Goal: Task Accomplishment & Management: Complete application form

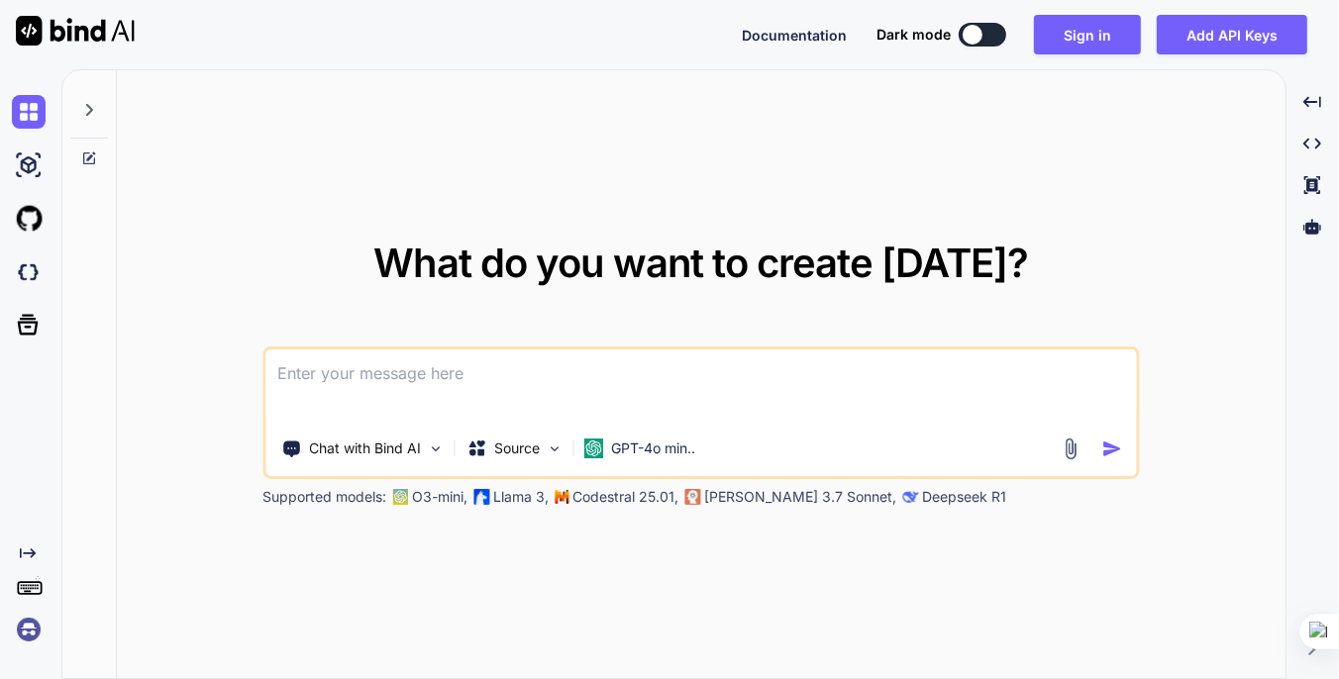
click at [1074, 454] on img at bounding box center [1069, 449] width 23 height 23
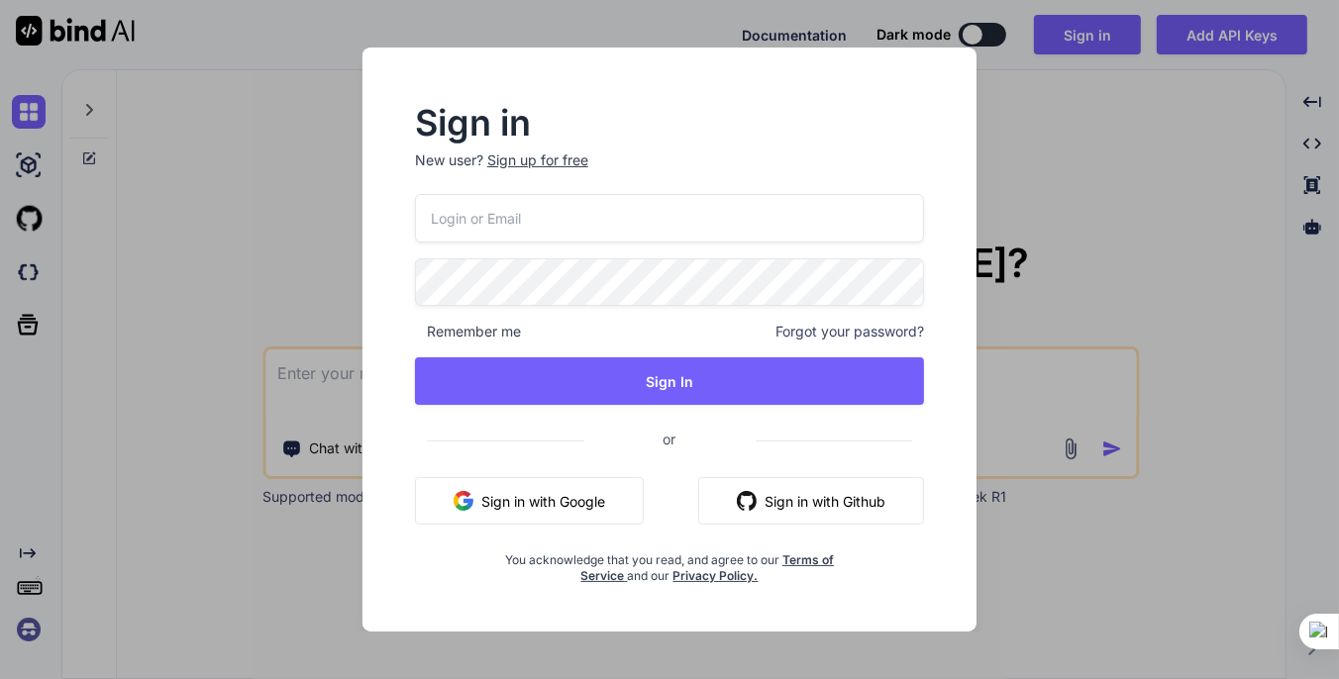
click at [551, 162] on div "Sign up for free" at bounding box center [537, 160] width 101 height 20
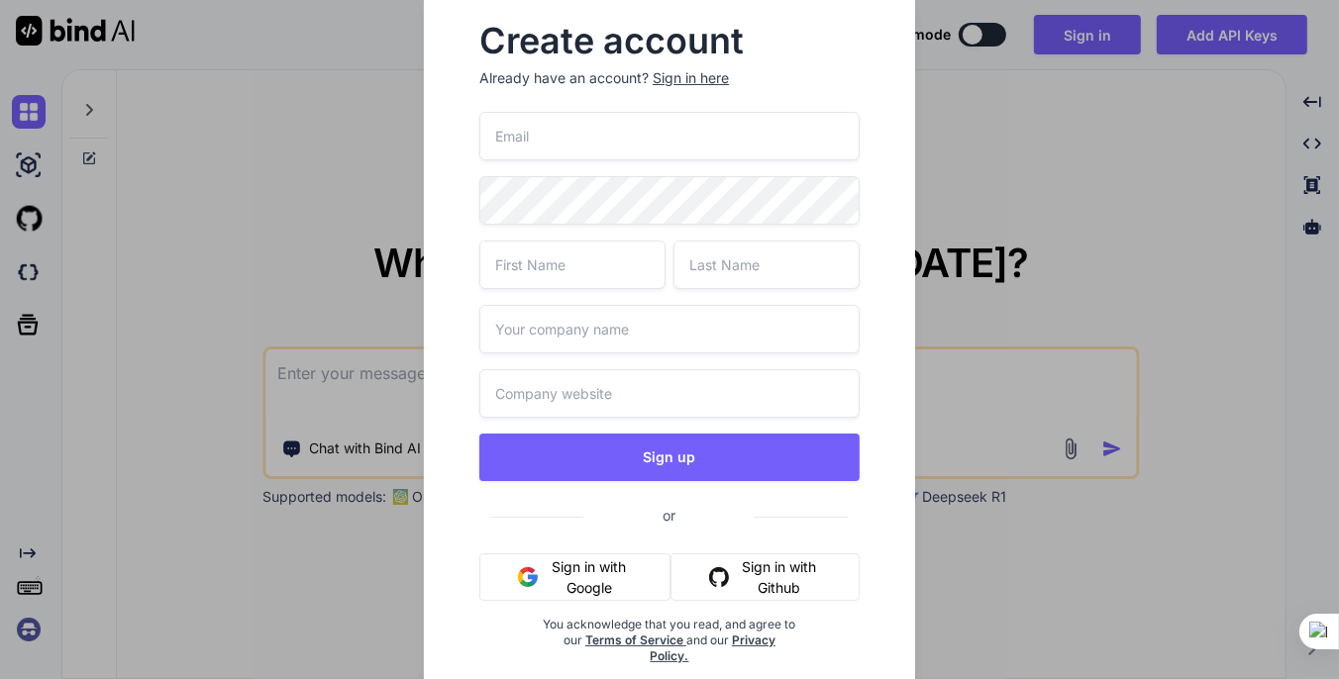
click at [569, 132] on input "email" at bounding box center [669, 136] width 380 height 49
paste input "jigoj15421@skateru.com"
type input "jigoj15421@skateru.com"
click at [575, 264] on input "text" at bounding box center [572, 265] width 186 height 49
type input "AAA"
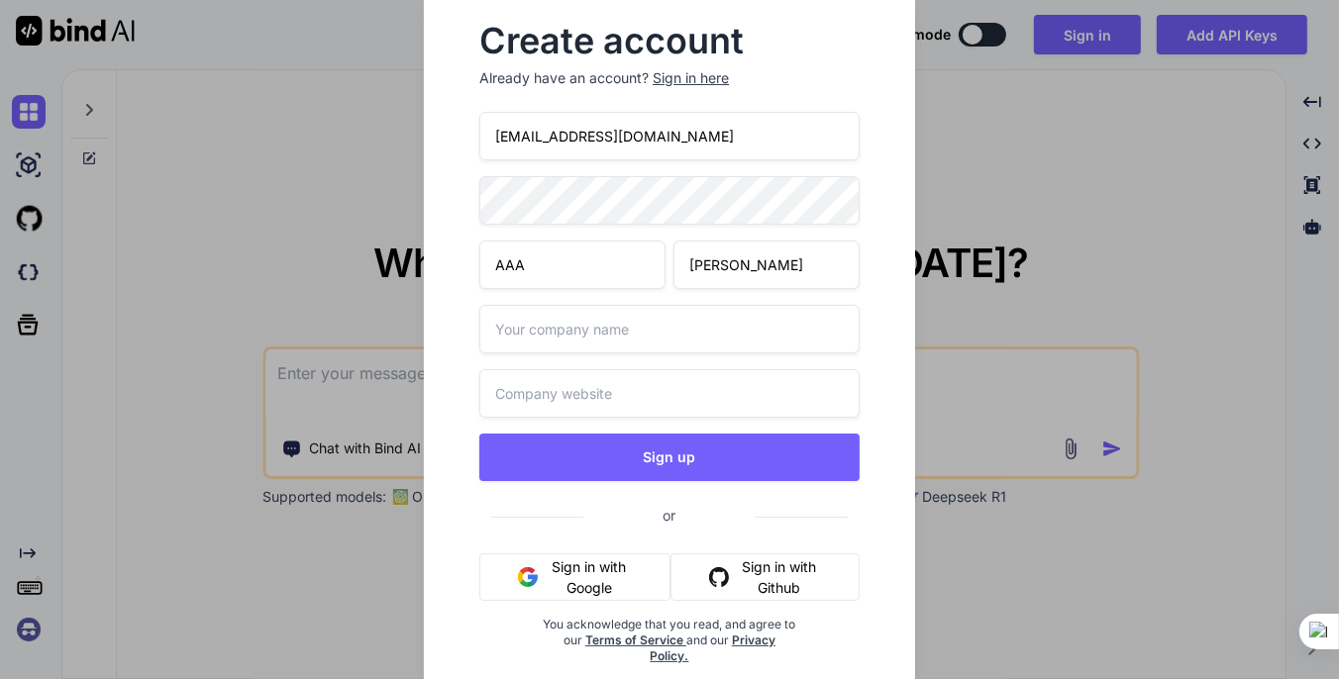
type input "Franko"
click at [559, 335] on input "text" at bounding box center [669, 329] width 380 height 49
type input "shctpt"
click at [535, 386] on input "text" at bounding box center [669, 393] width 380 height 49
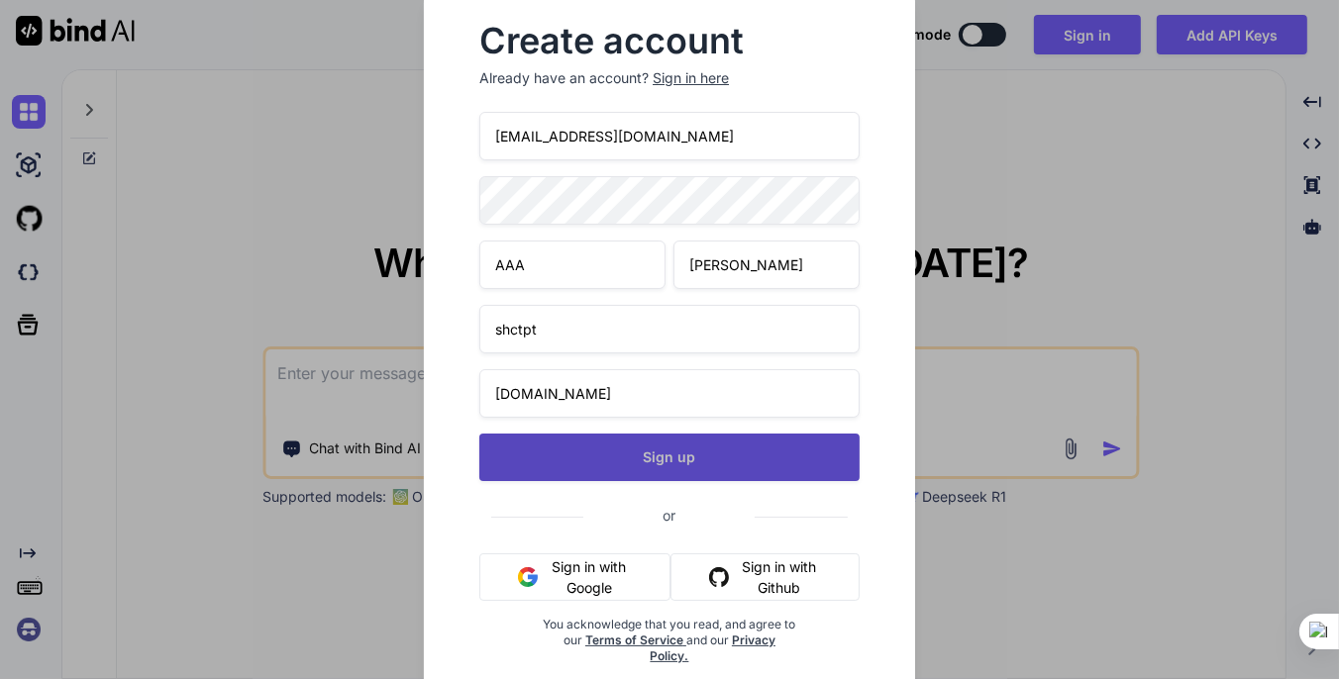
type input "www.shctpt.edu"
click at [613, 458] on button "Sign up" at bounding box center [669, 458] width 380 height 48
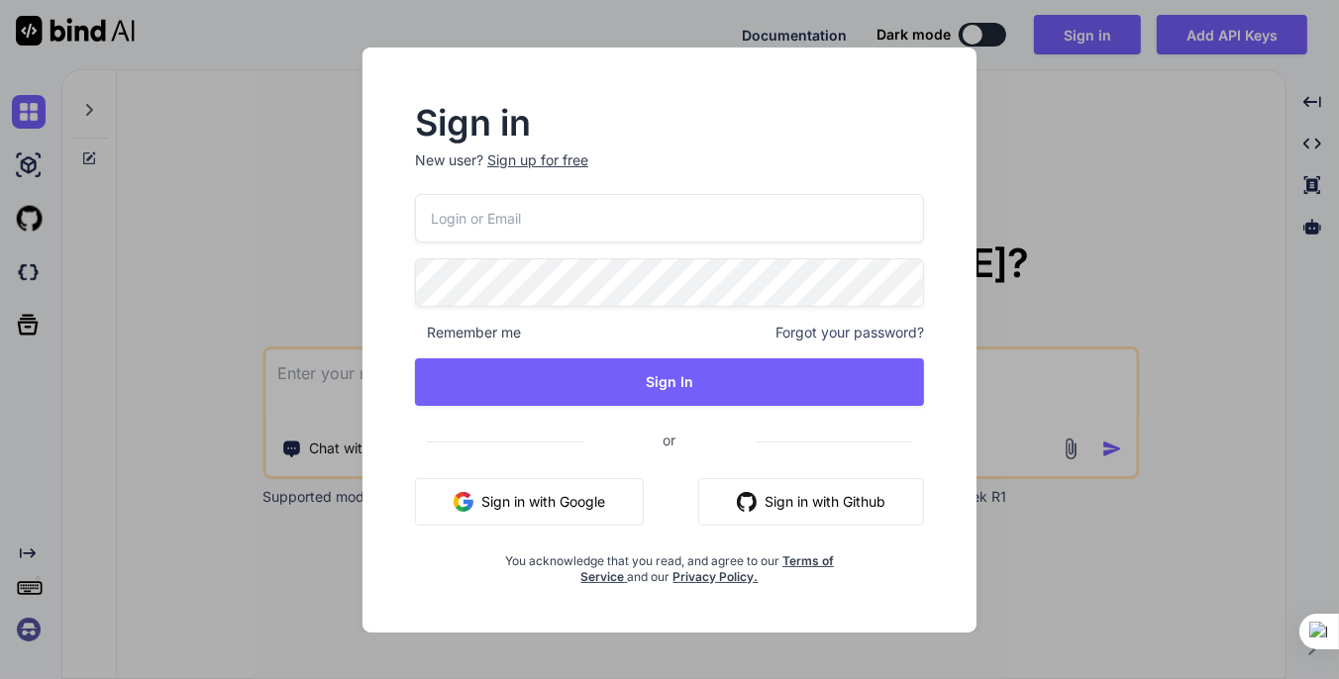
type textarea "x"
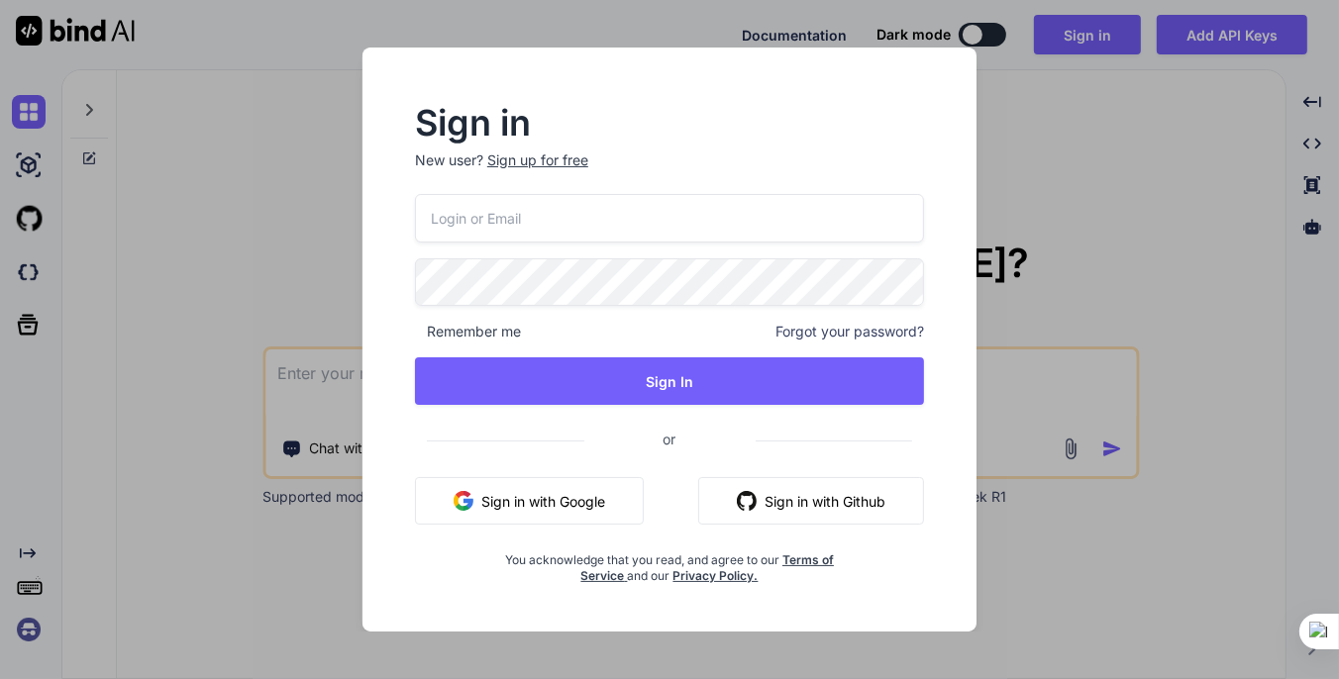
click at [578, 232] on input "email" at bounding box center [669, 218] width 509 height 49
paste input "jigoj15421@skateru.com"
type input "jigoj15421@skateru.com"
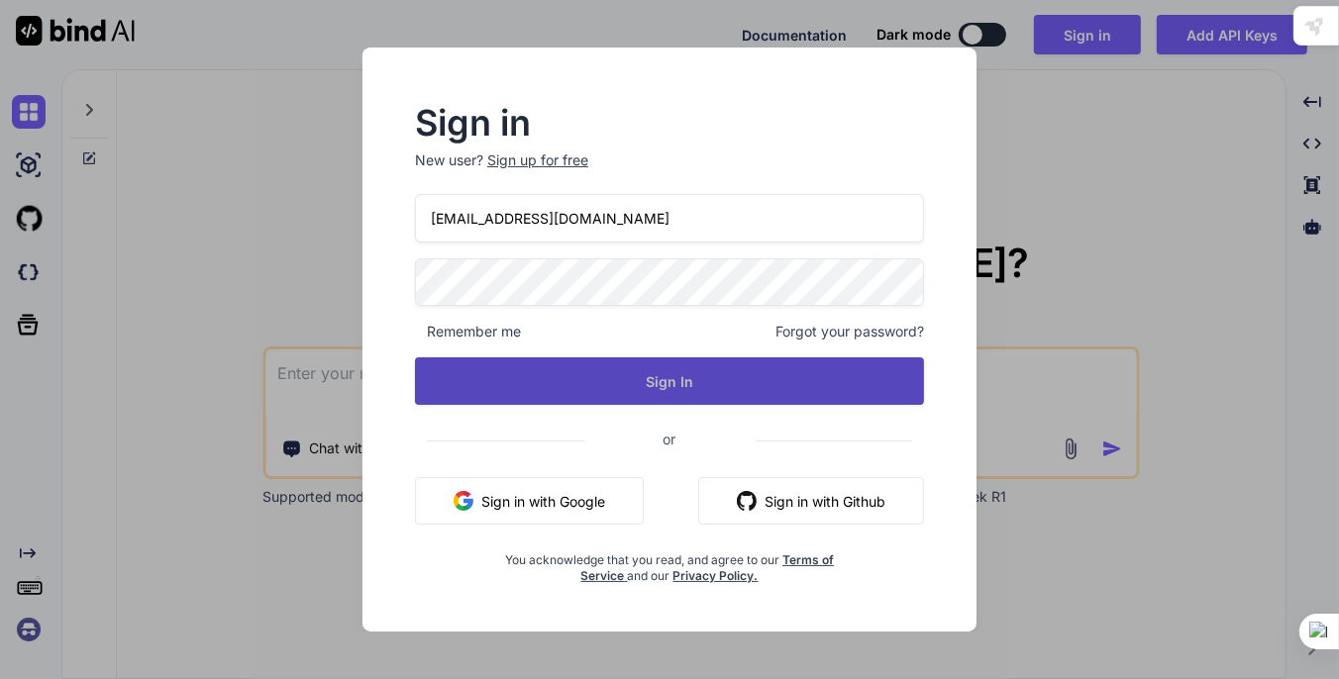
click at [645, 389] on button "Sign In" at bounding box center [669, 381] width 509 height 48
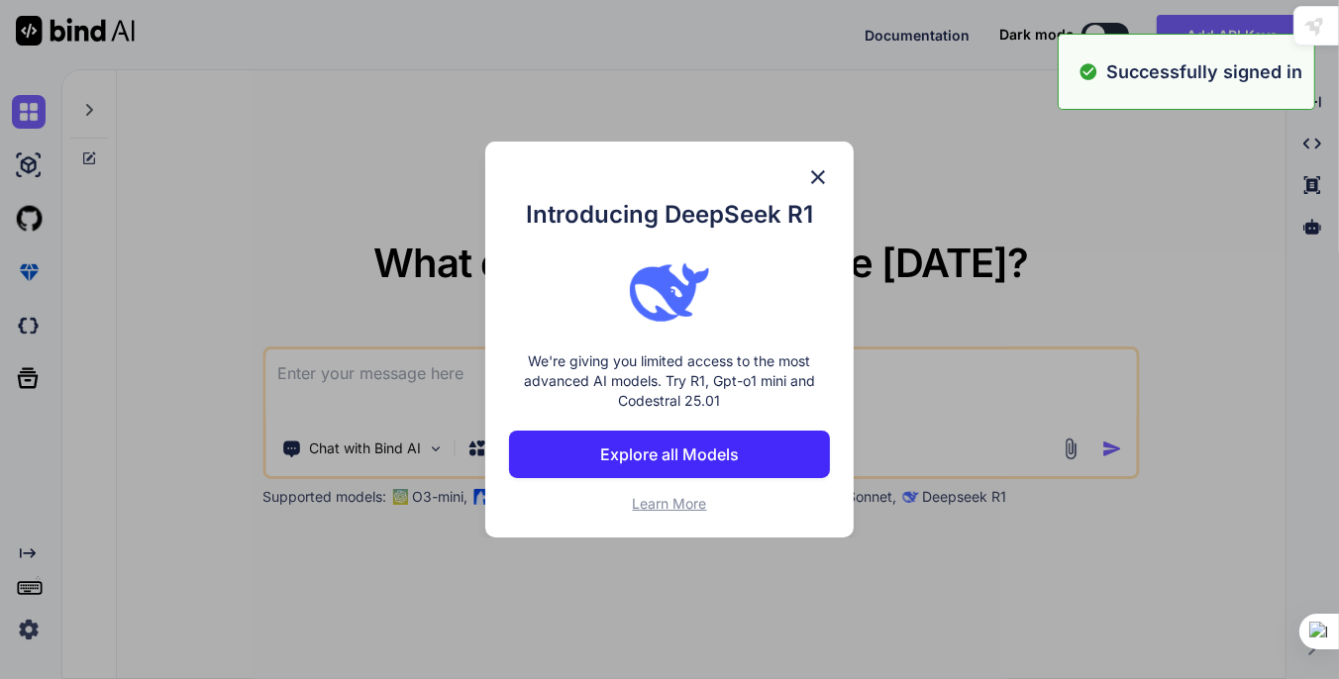
type textarea "x"
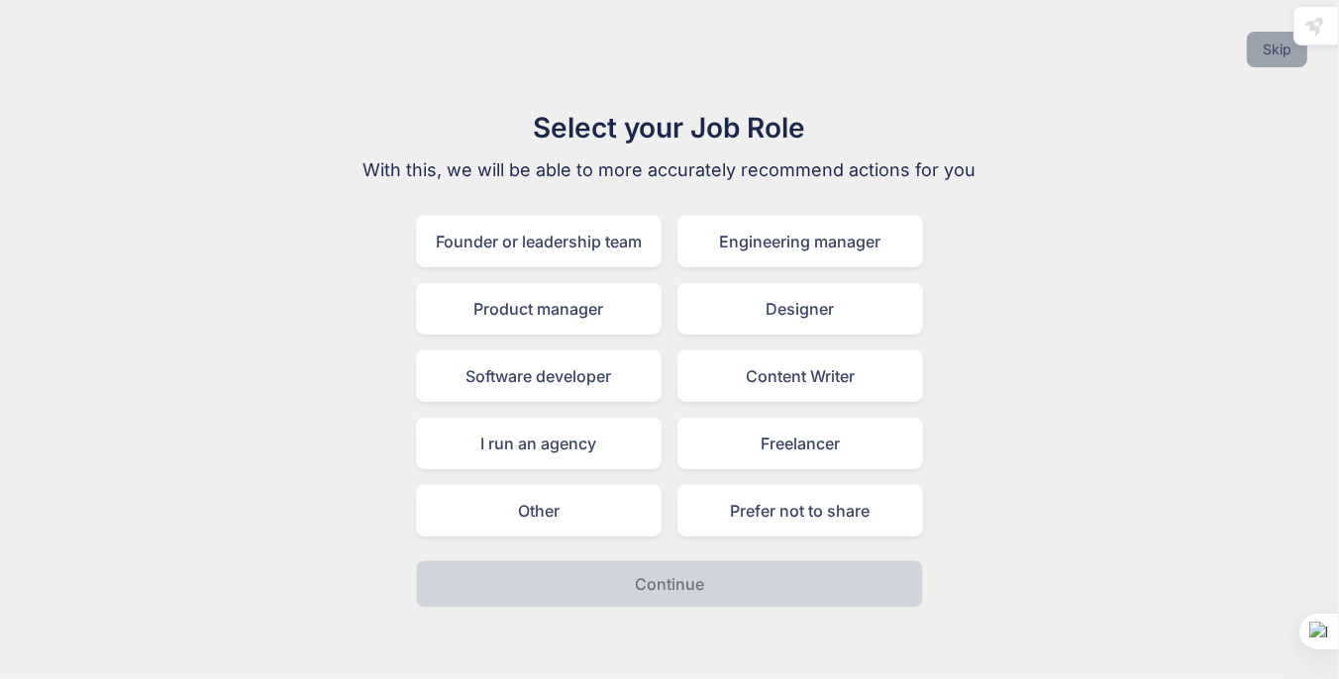
click at [1276, 55] on button "Skip" at bounding box center [1277, 50] width 60 height 36
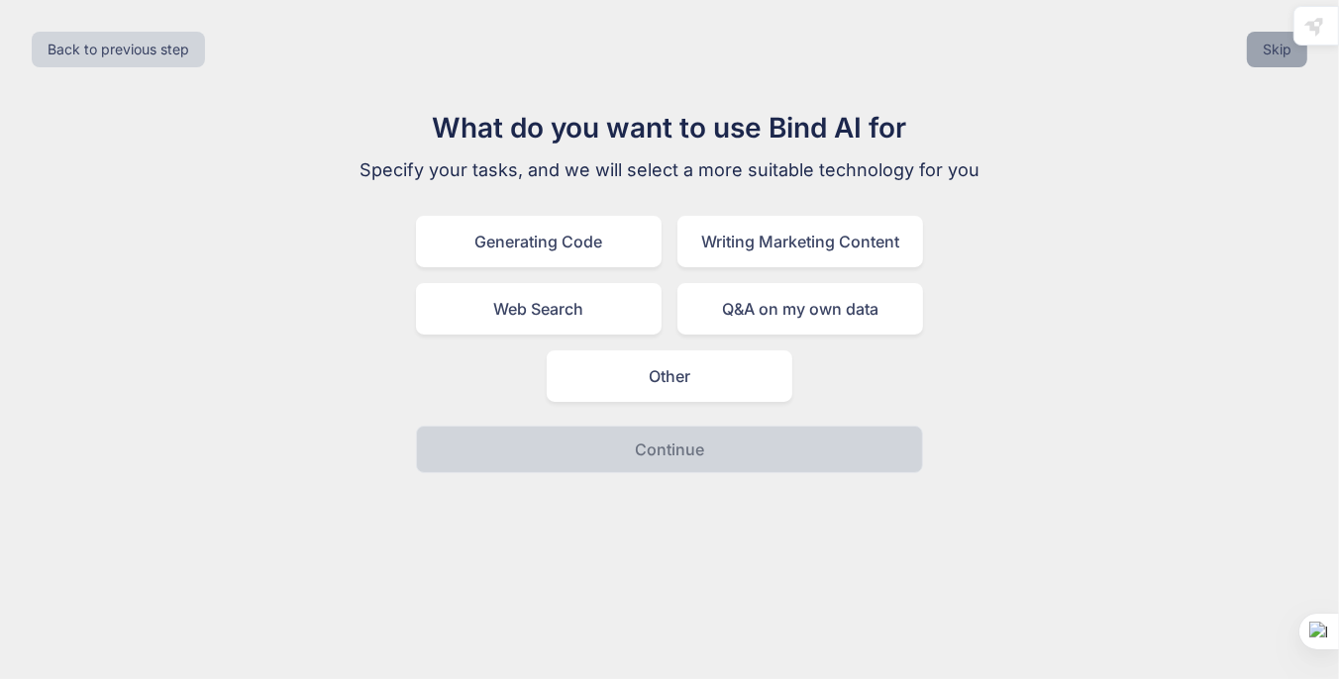
click at [1276, 55] on button "Skip" at bounding box center [1277, 50] width 60 height 36
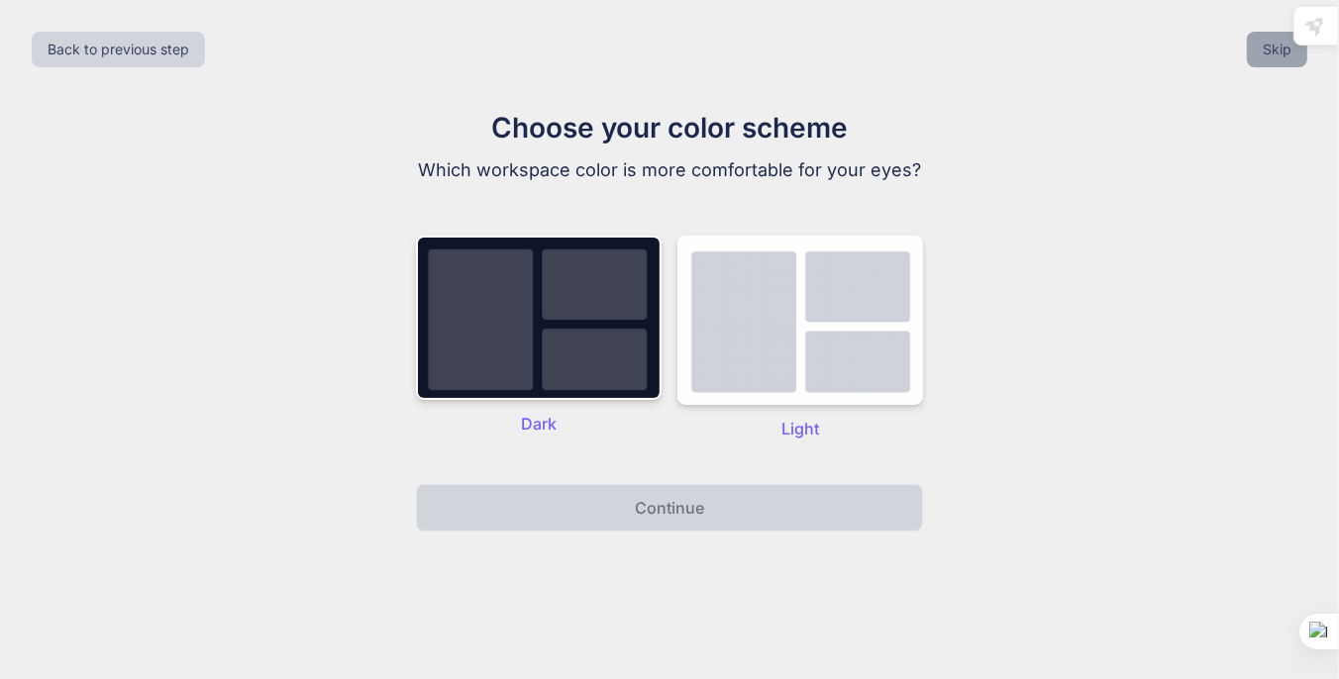
click at [1276, 55] on button "Skip" at bounding box center [1277, 50] width 60 height 36
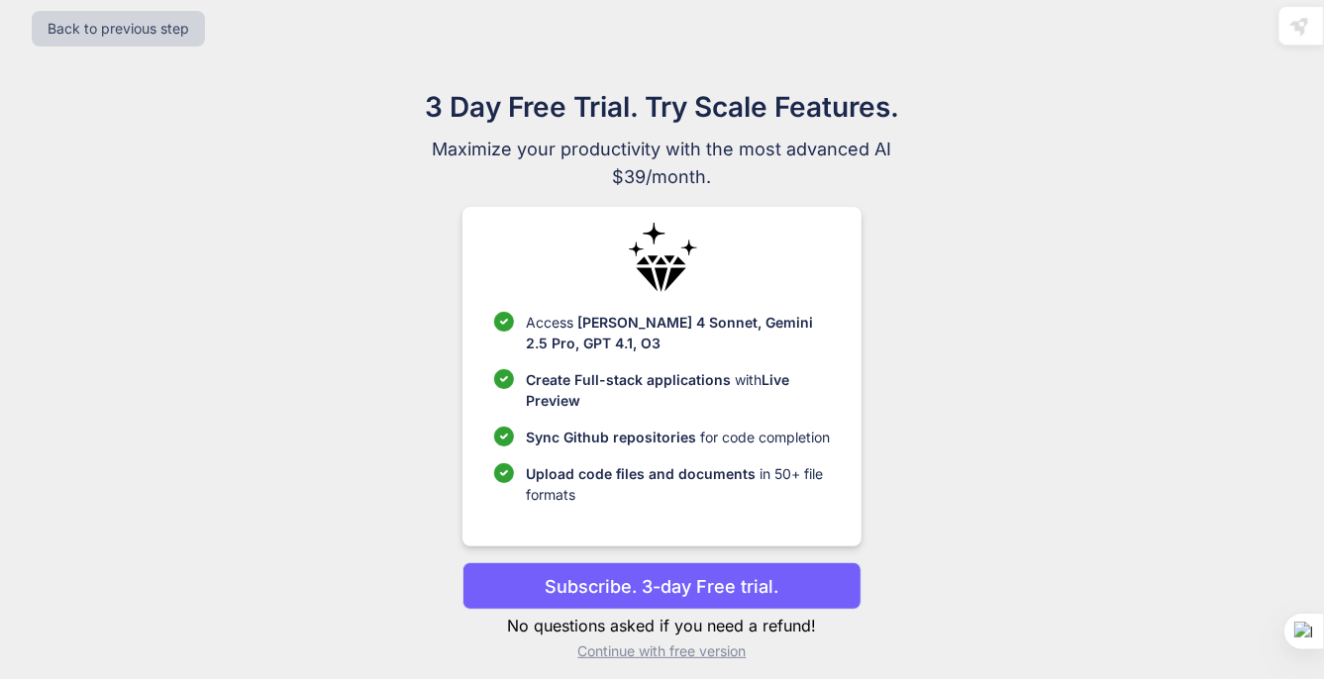
scroll to position [34, 0]
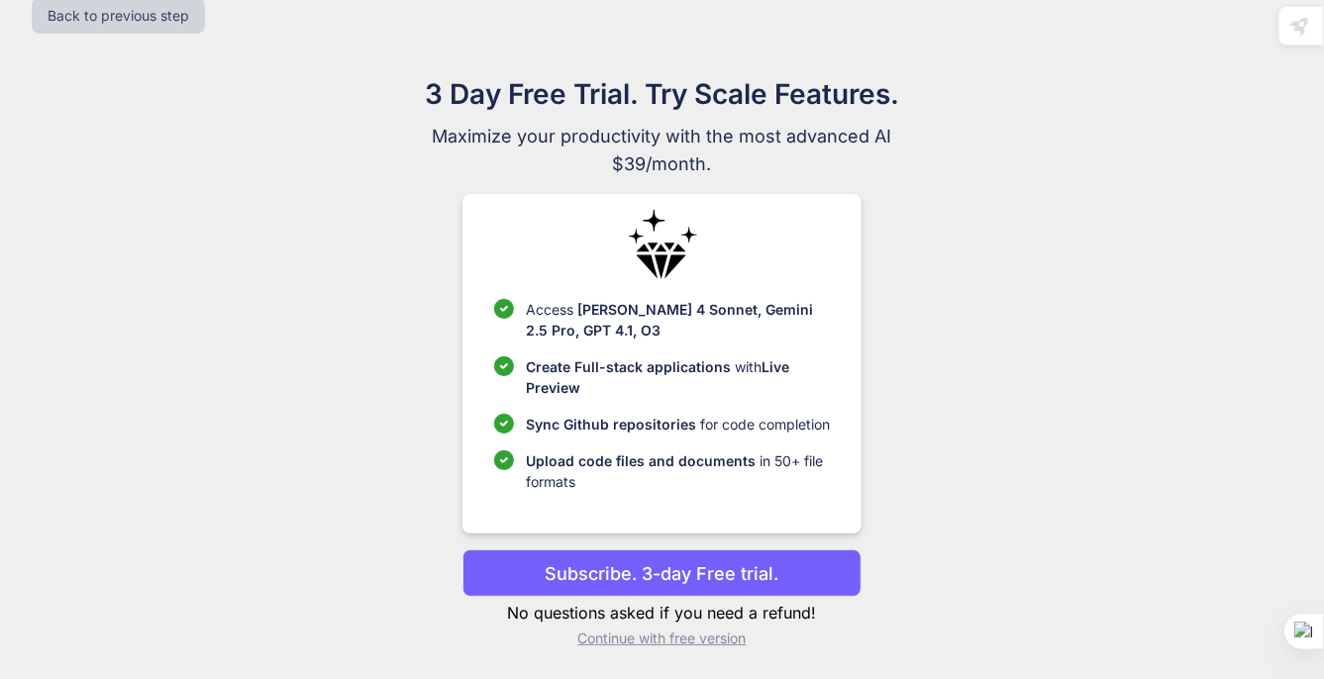
click at [711, 582] on p "Subscribe. 3-day Free trial." at bounding box center [663, 573] width 234 height 27
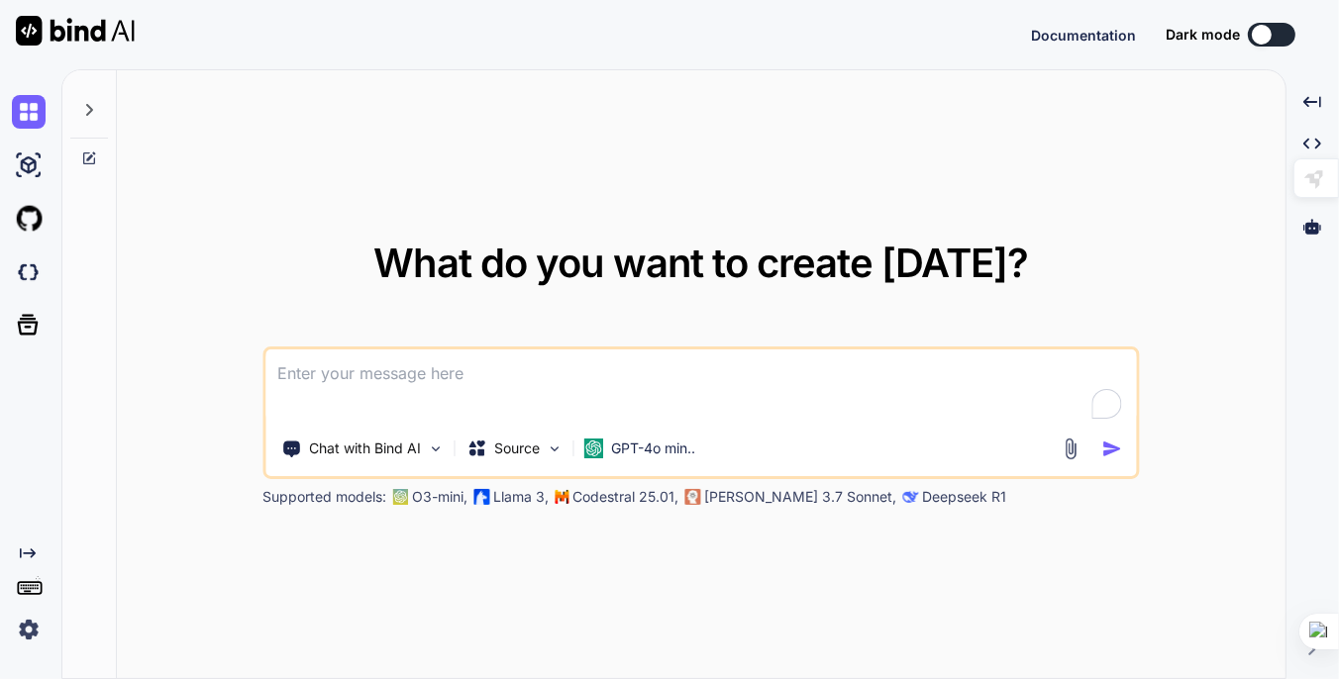
click at [1068, 457] on img at bounding box center [1069, 449] width 23 height 23
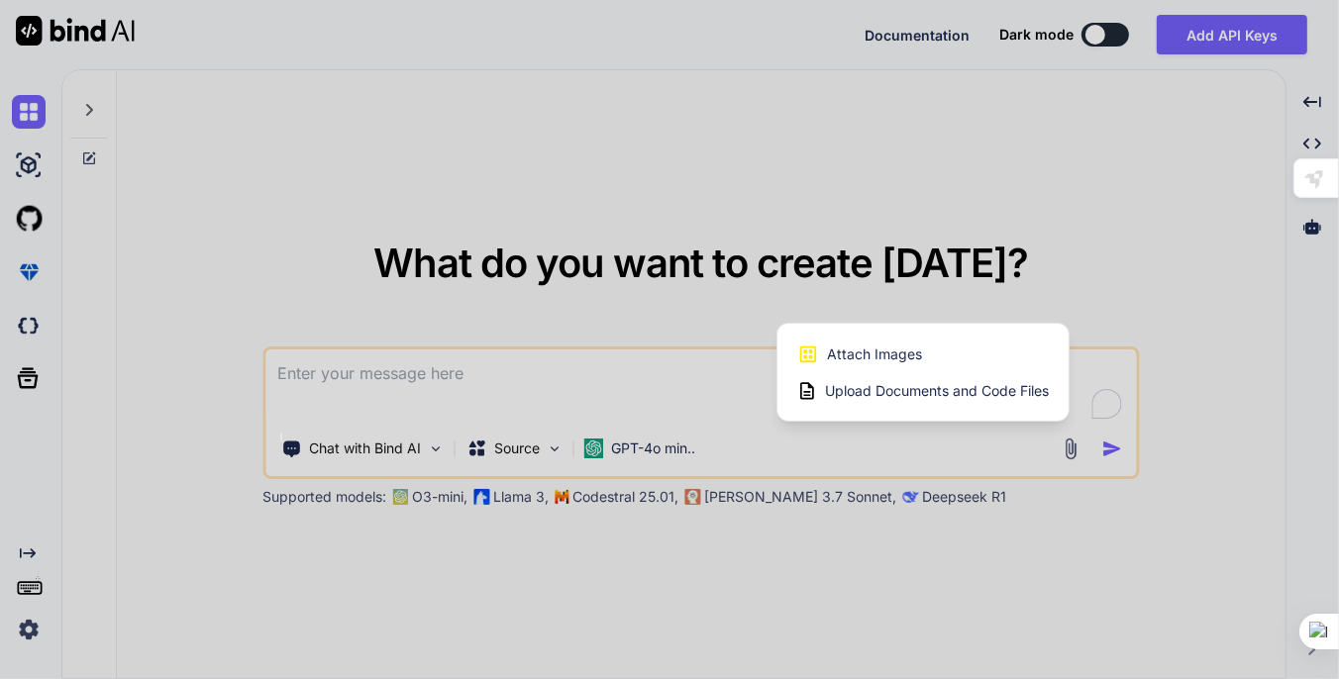
click at [876, 396] on span "Upload Documents and Code Files" at bounding box center [937, 391] width 224 height 20
type textarea "x"
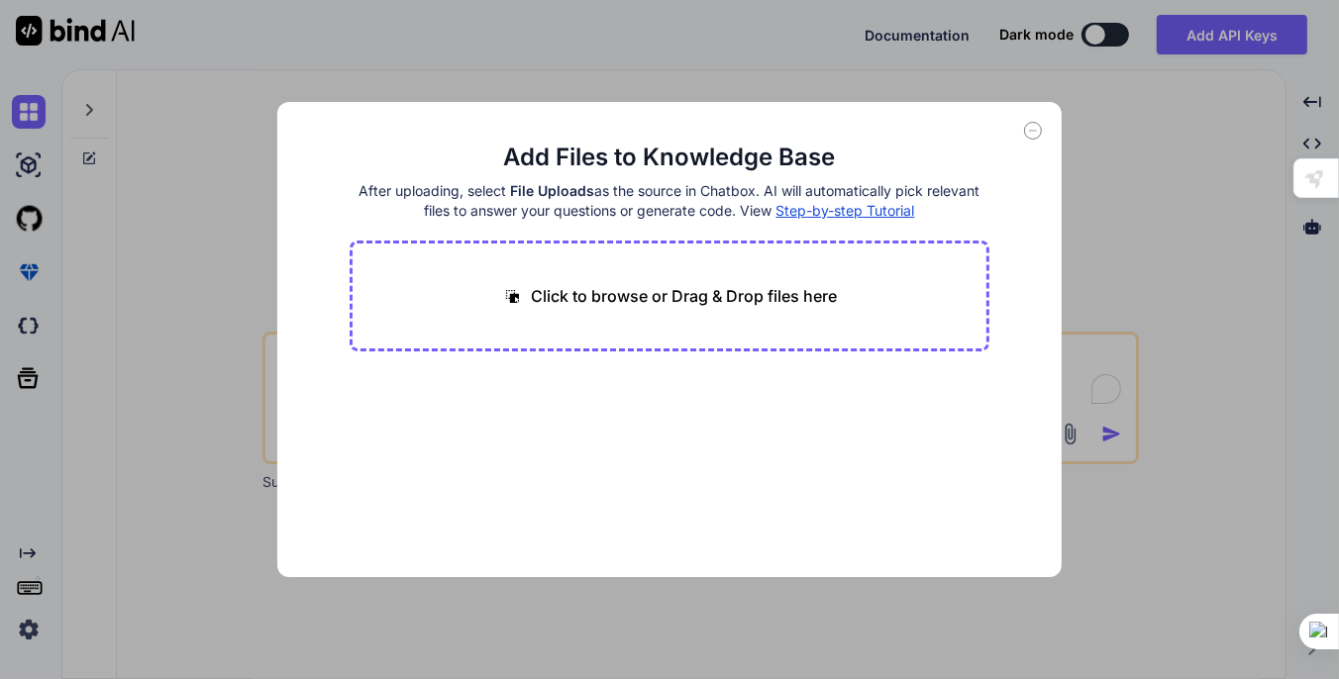
click at [662, 284] on p "Click to browse or Drag & Drop files here" at bounding box center [684, 296] width 306 height 24
type input "C:\fakepath\Murali2021_Article_AboodhTransformAndTheStability.pdf"
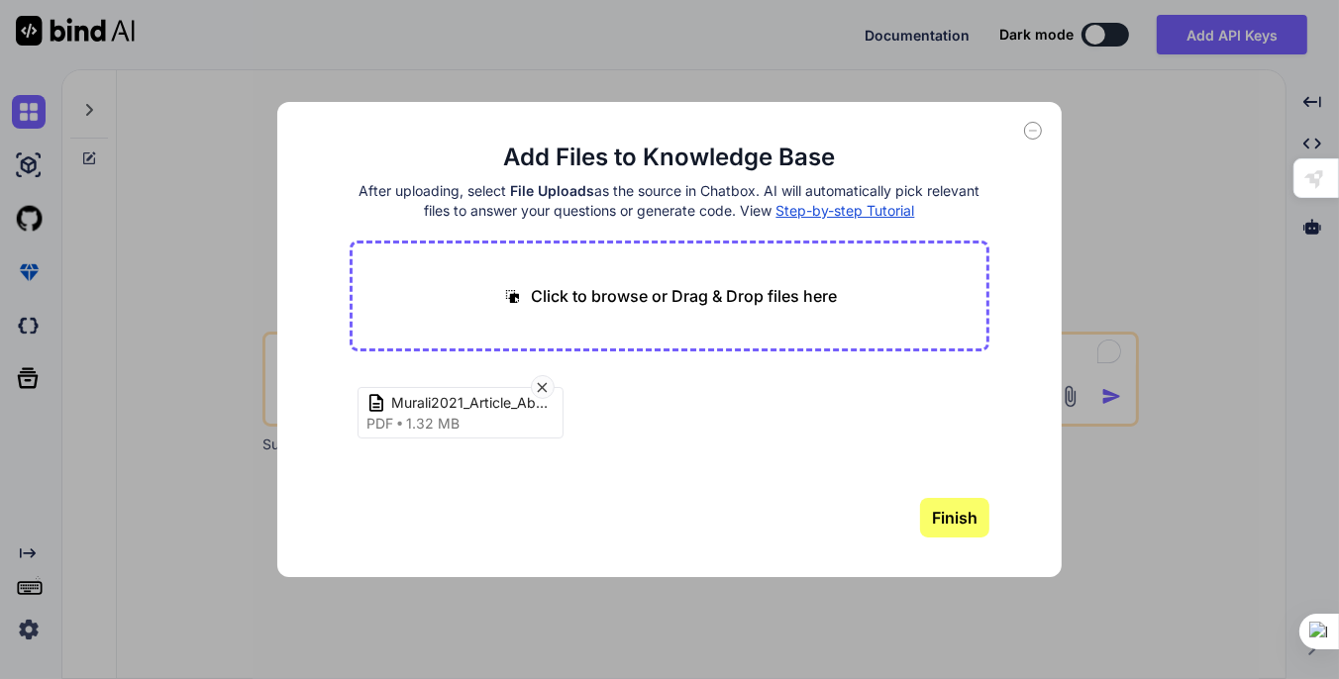
click at [952, 507] on button "Finish" at bounding box center [954, 518] width 69 height 40
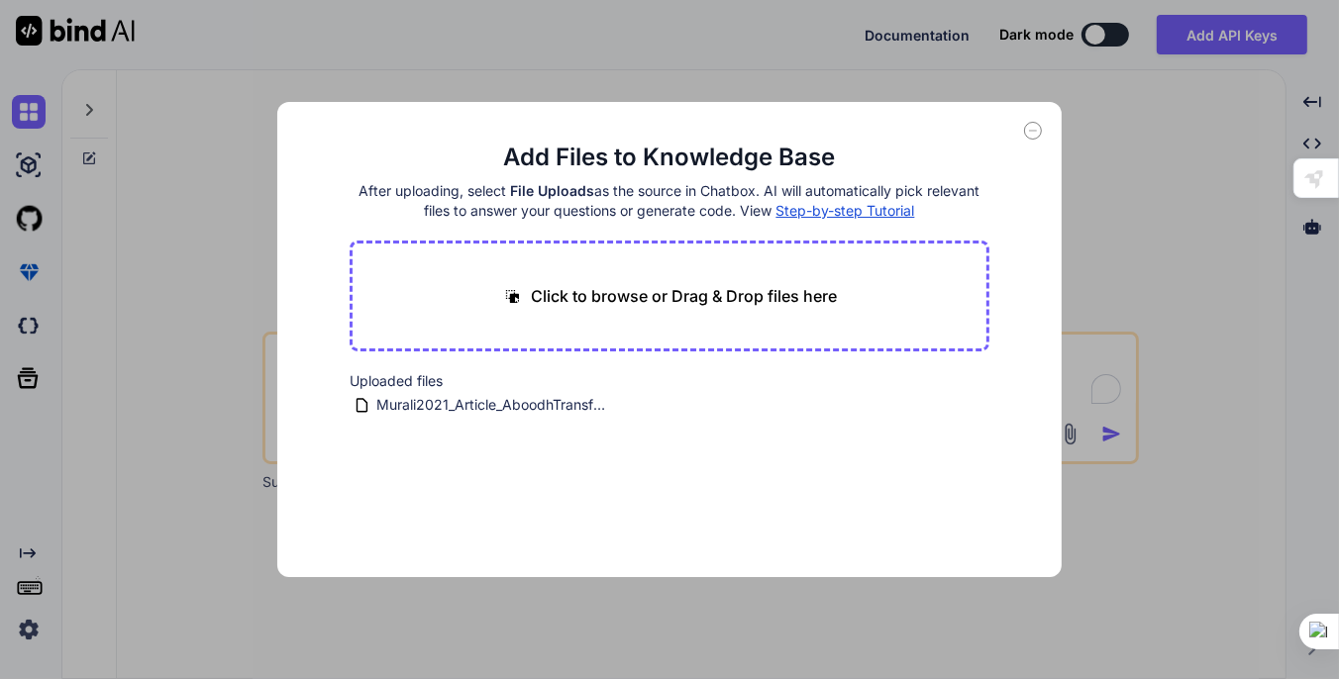
click at [1032, 128] on icon at bounding box center [1033, 131] width 18 height 18
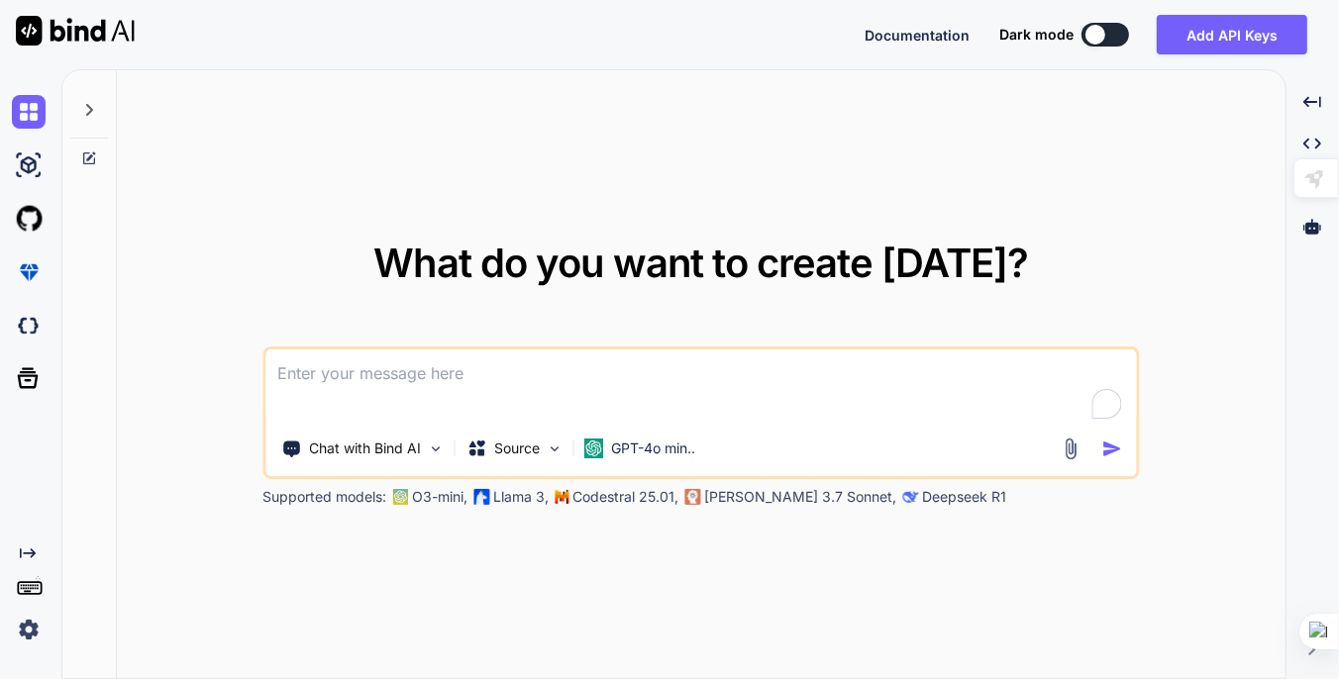
click at [1067, 444] on img at bounding box center [1069, 449] width 23 height 23
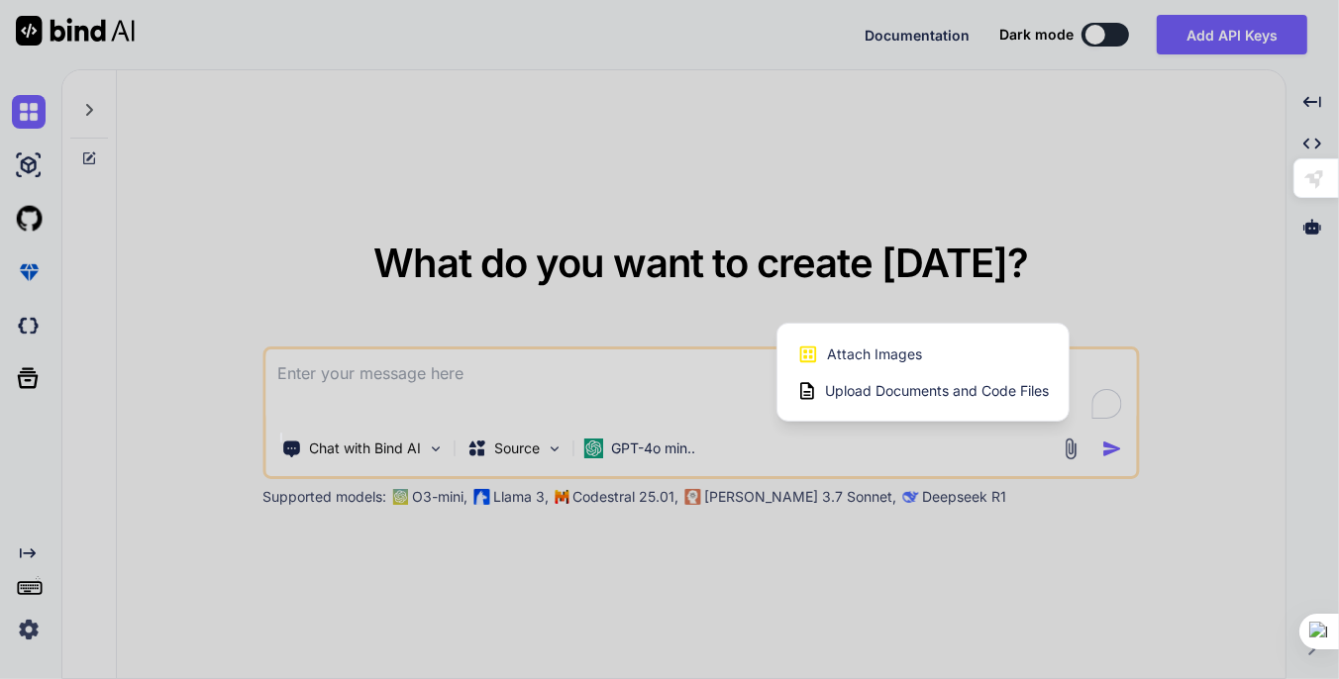
click at [906, 389] on span "Upload Documents and Code Files" at bounding box center [937, 391] width 224 height 20
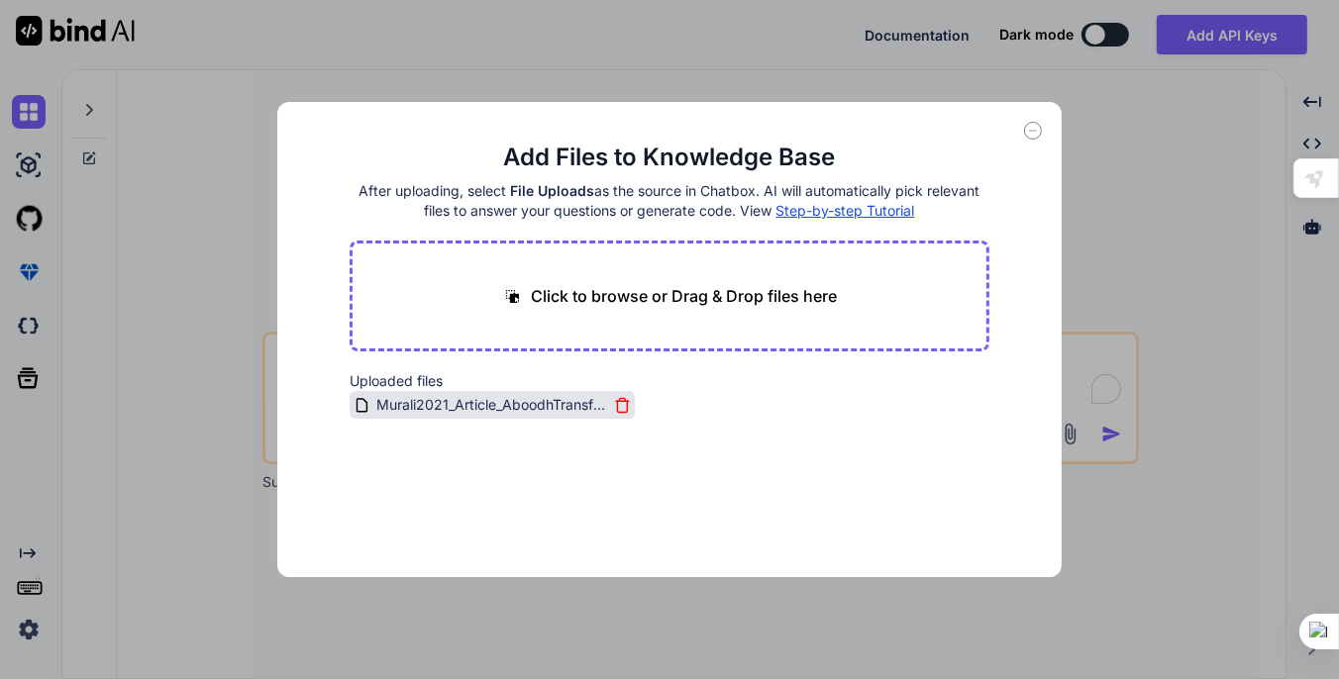
click at [504, 408] on span "Murali2021_Article_AboodhTransformAndTheStability.pdf" at bounding box center [491, 405] width 234 height 24
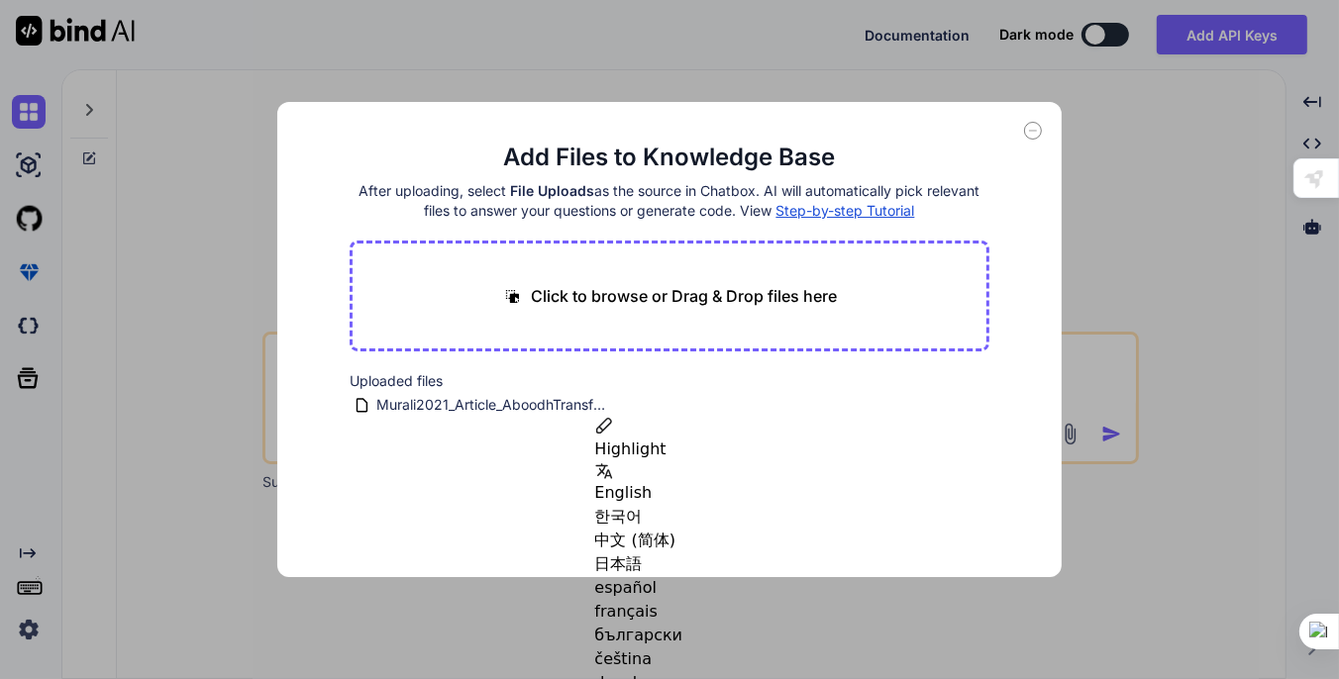
click at [1030, 131] on icon at bounding box center [1033, 131] width 18 height 18
type textarea "x"
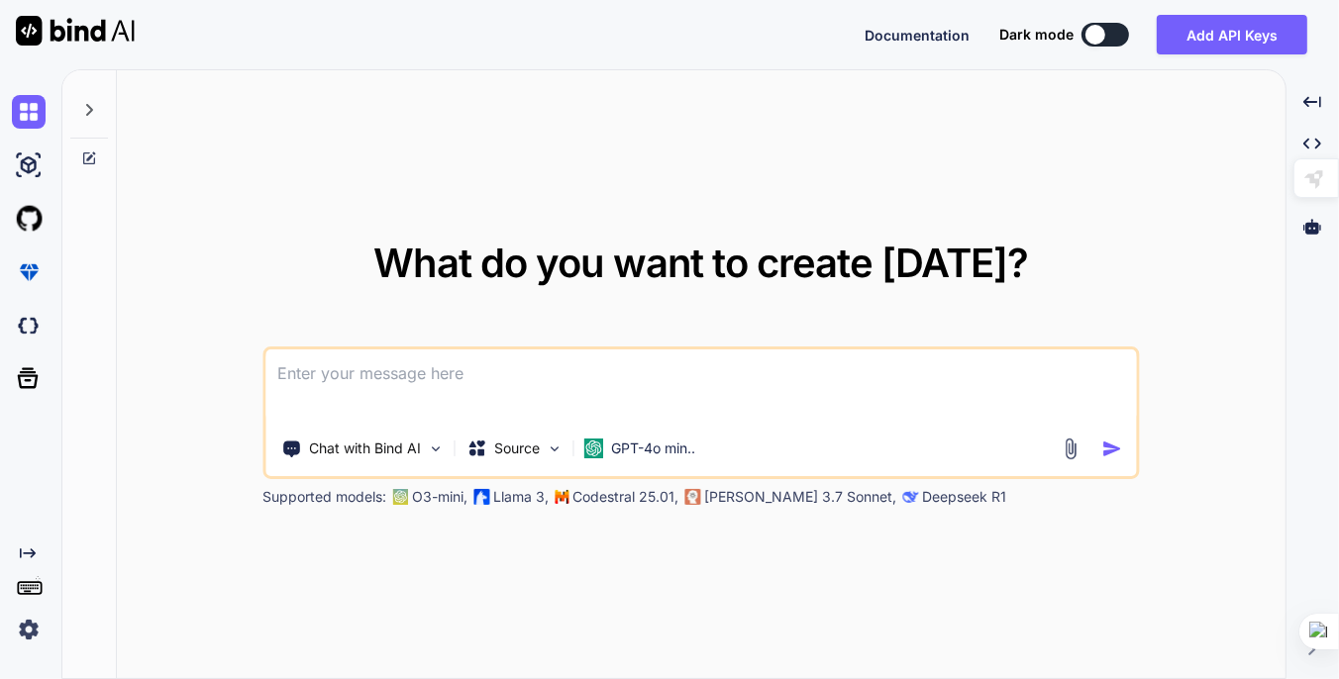
click at [536, 370] on textarea "To enrich screen reader interactions, please activate Accessibility in Grammarl…" at bounding box center [700, 386] width 870 height 73
type textarea "c"
type textarea "x"
type textarea "co"
type textarea "x"
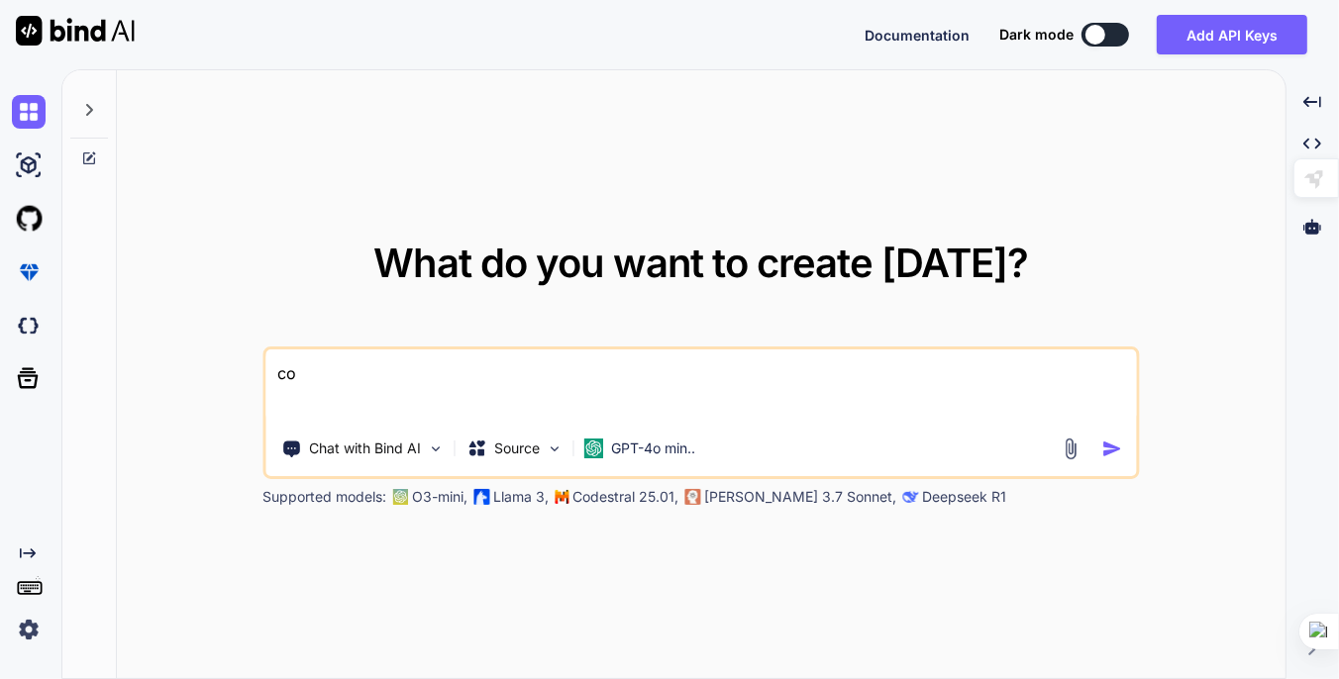
type textarea "con"
type textarea "x"
type textarea "conv"
type textarea "x"
type textarea "conve"
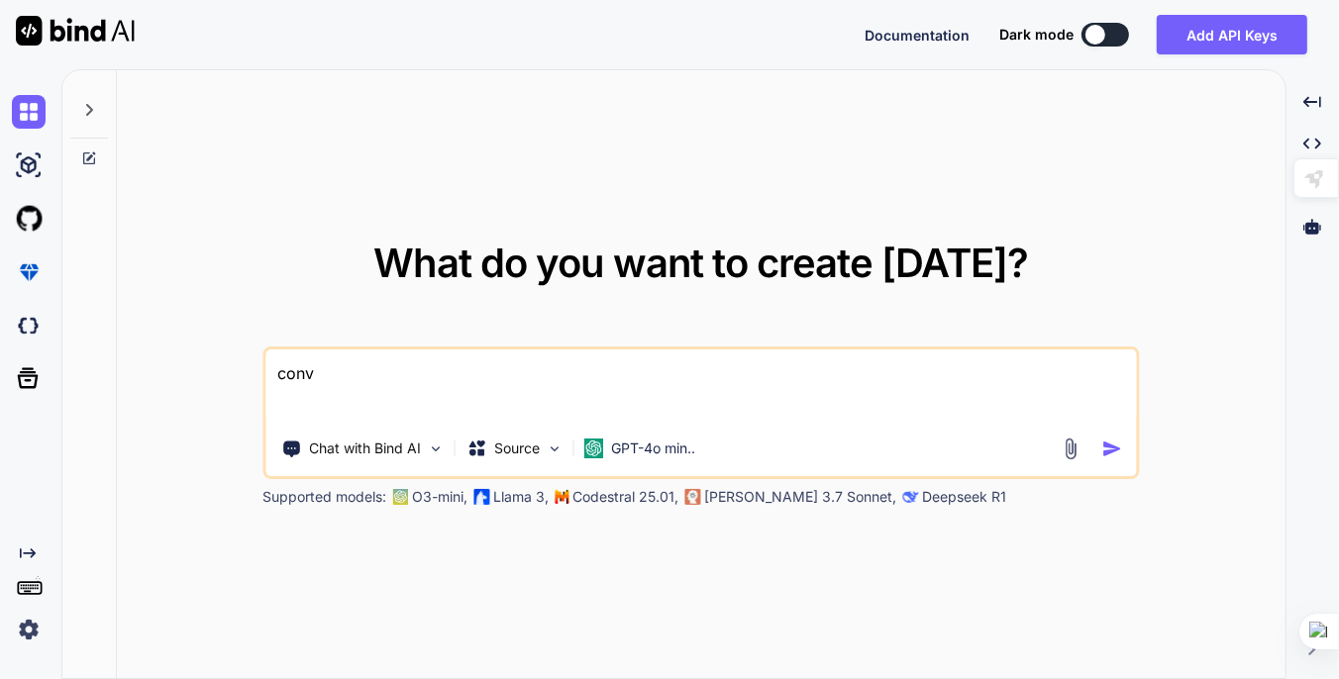
type textarea "x"
type textarea "conver"
type textarea "x"
type textarea "convert"
type textarea "x"
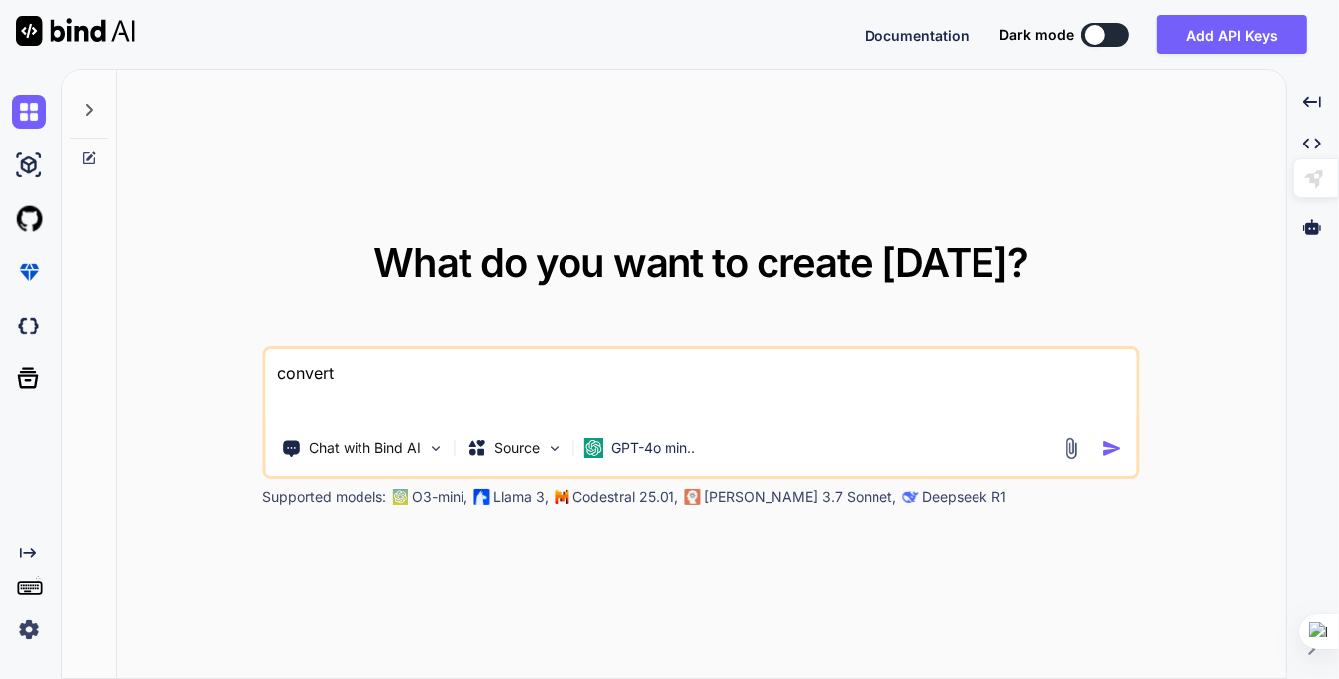
type textarea "convert"
type textarea "x"
type textarea "convert t"
type textarea "x"
type textarea "convert th"
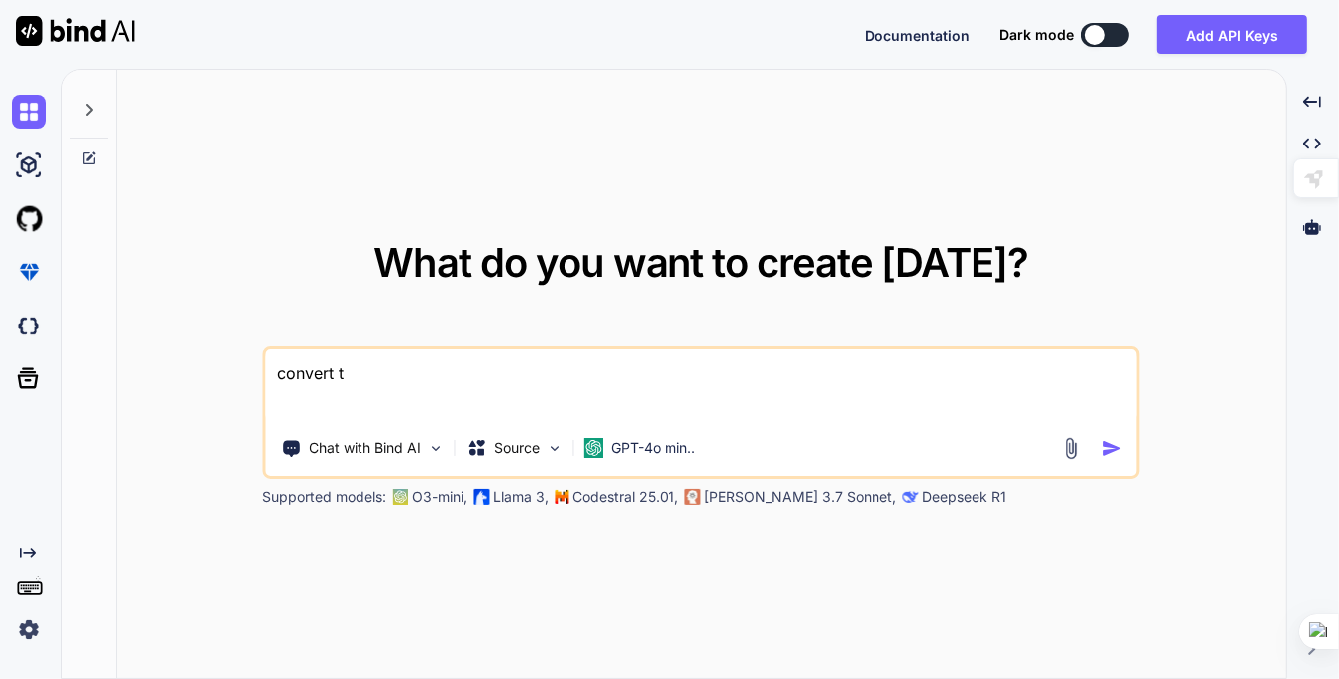
type textarea "x"
type textarea "convert thi"
type textarea "x"
type textarea "convert this"
type textarea "x"
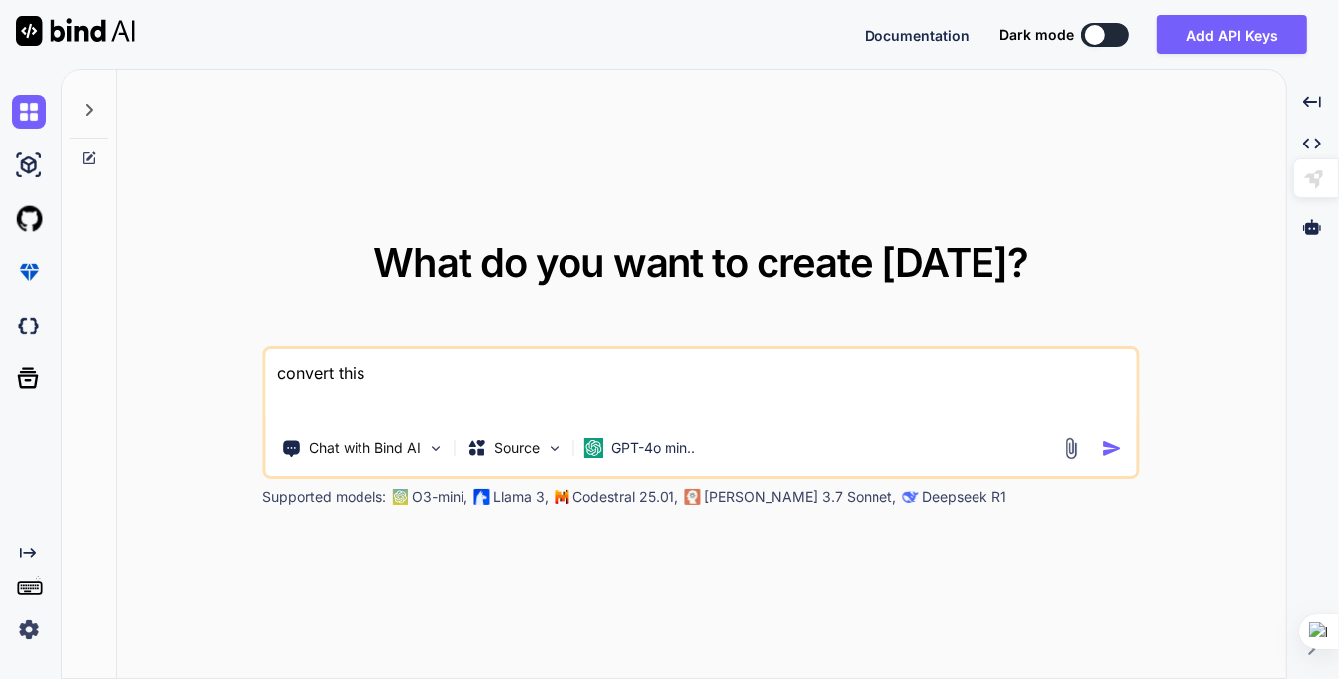
type textarea "convert this"
type textarea "x"
type textarea "convert this p"
type textarea "x"
type textarea "convert this pd"
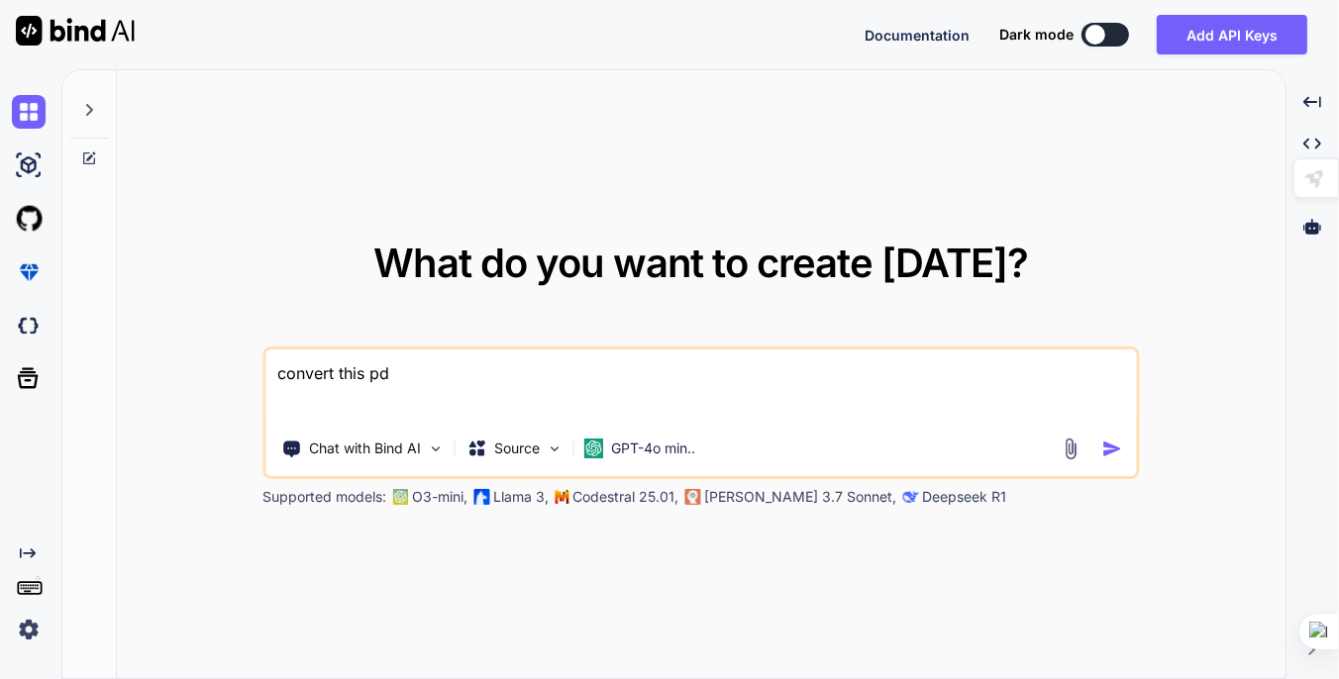
type textarea "x"
type textarea "convert this pdf"
type textarea "x"
type textarea "convert this pdf"
type textarea "x"
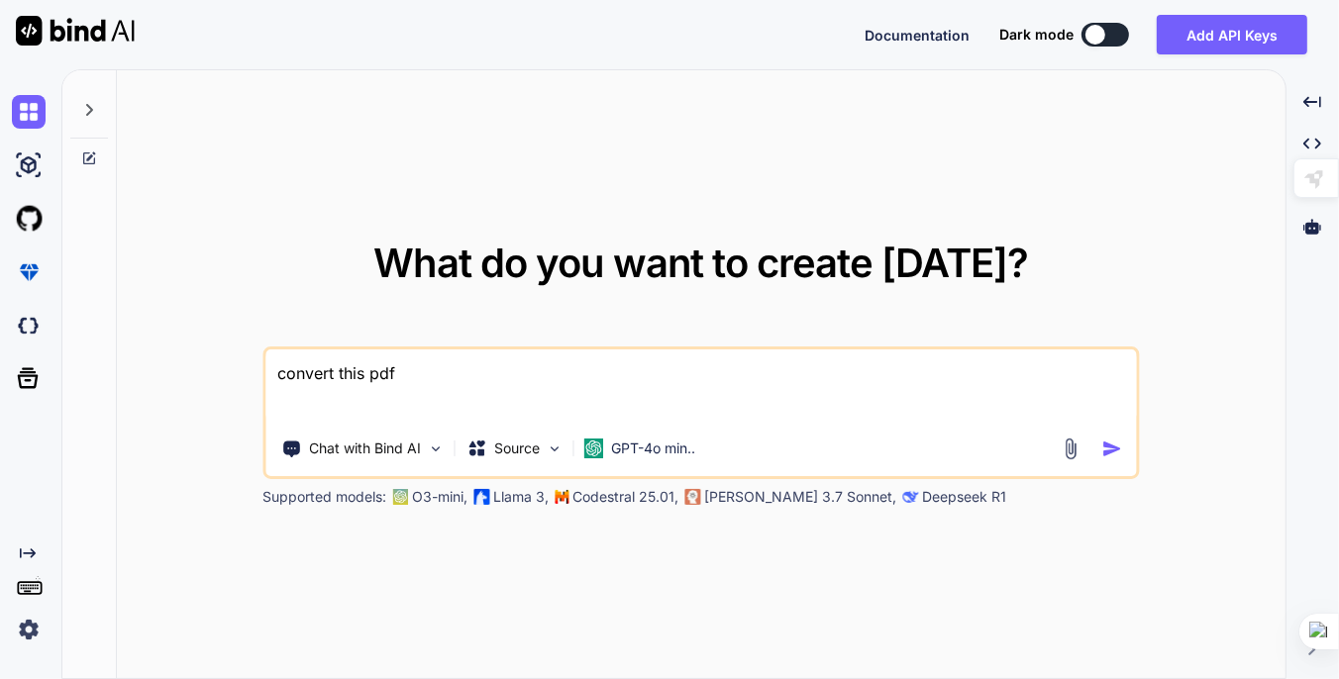
type textarea "convert this pdf i"
type textarea "x"
type textarea "convert this pdf in"
type textarea "x"
type textarea "convert this pdf int"
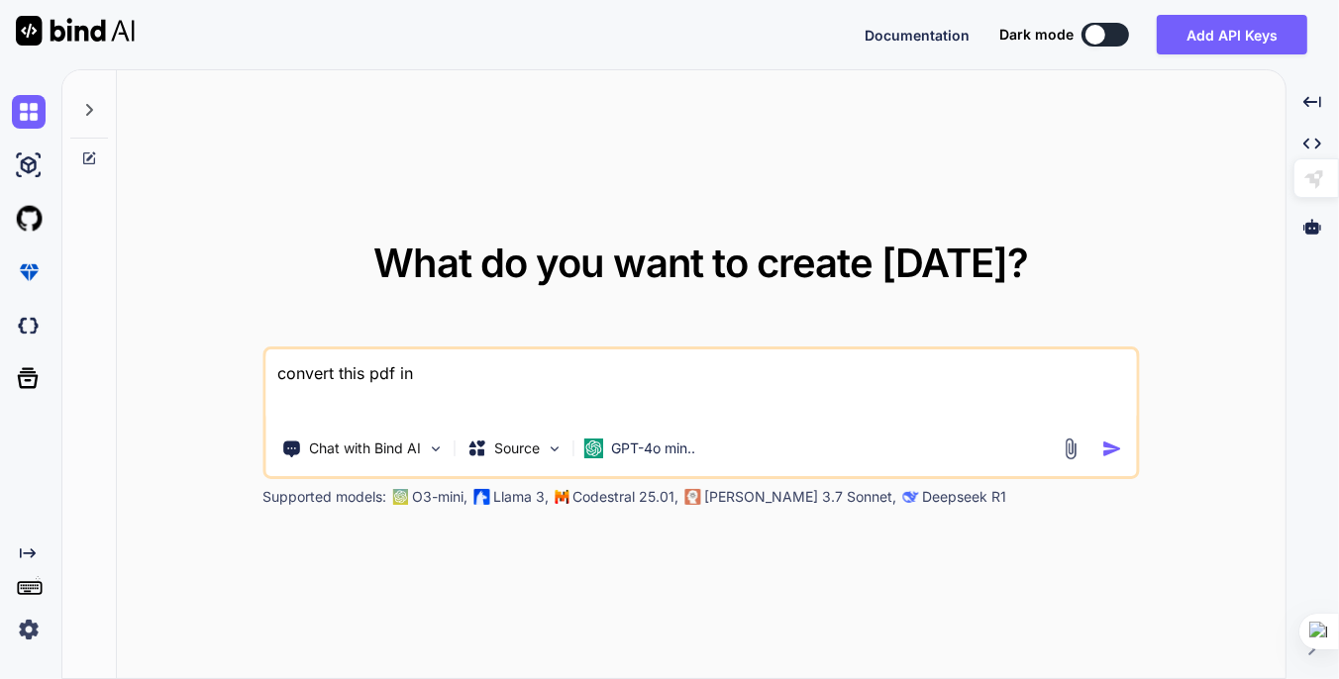
type textarea "x"
type textarea "convert this pdf into"
type textarea "x"
type textarea "convert this pdf into"
type textarea "x"
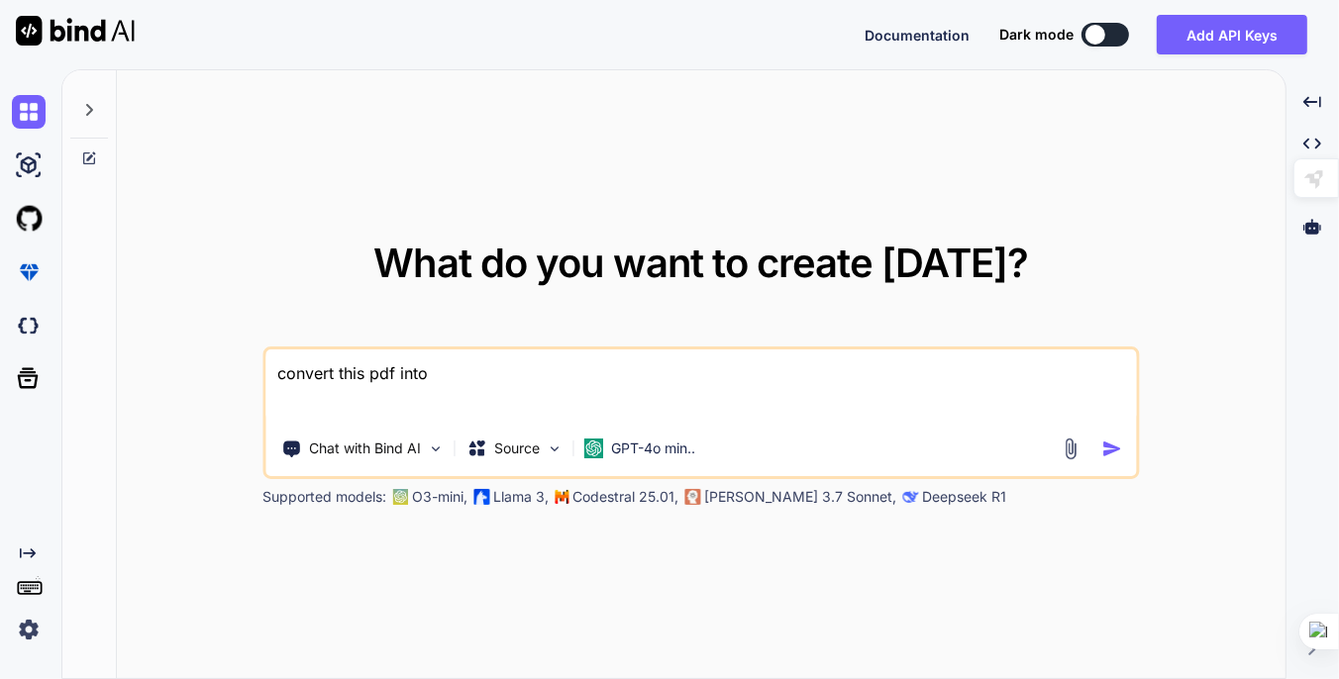
type textarea "convert this pdf into l"
type textarea "x"
type textarea "convert this pdf into la"
type textarea "x"
type textarea "convert this pdf into lat"
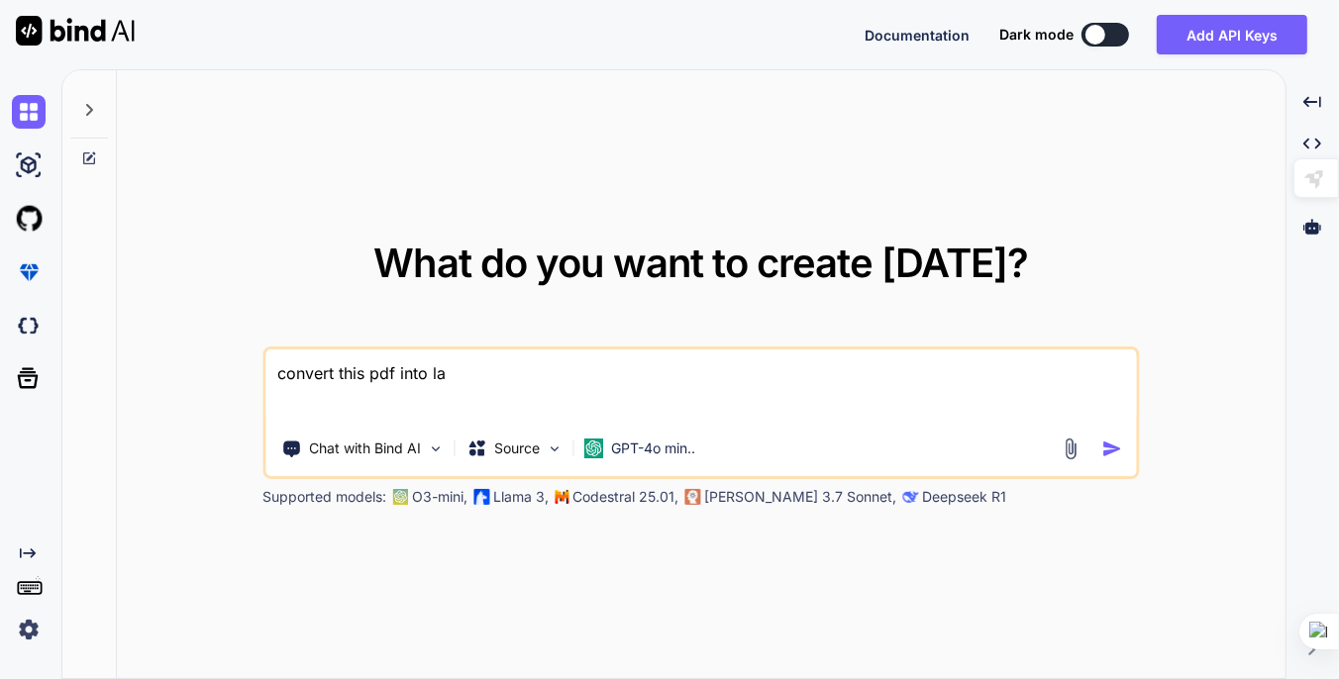
type textarea "x"
type textarea "convert this pdf into late"
type textarea "x"
type textarea "convert this pdf into latex"
type textarea "x"
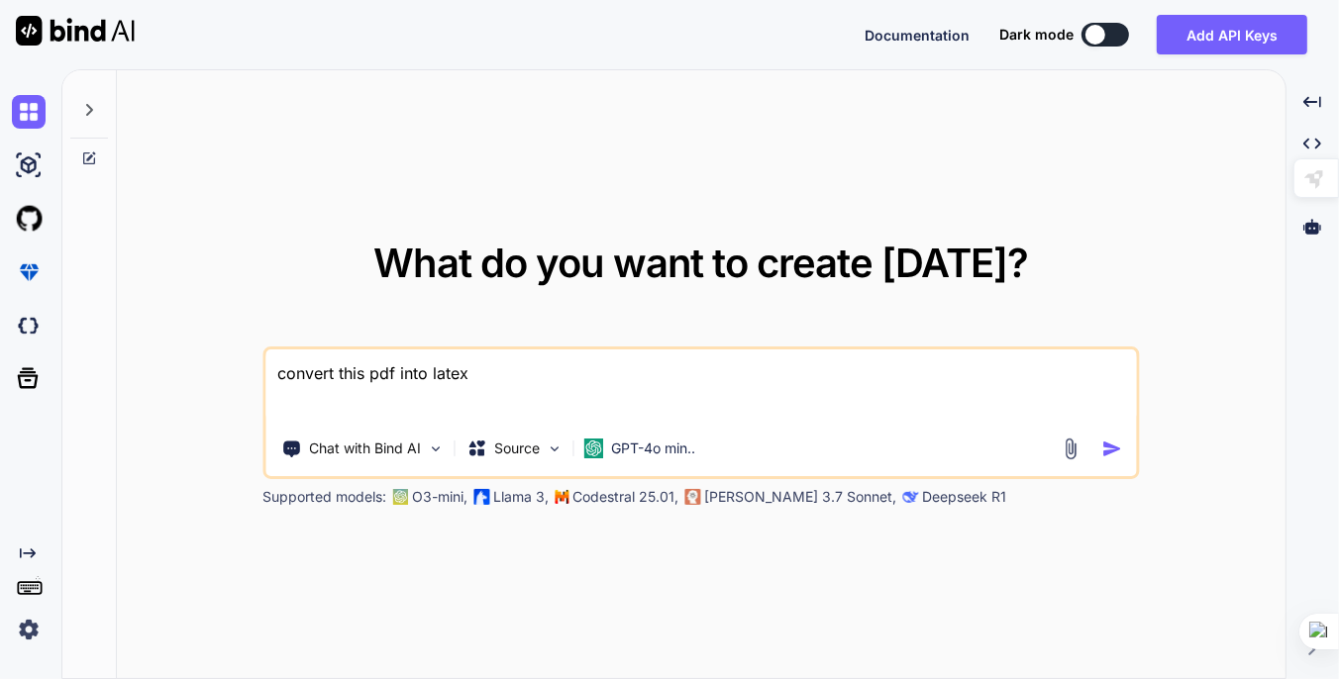
type textarea "convert this pdf into latex"
type textarea "x"
type textarea "convert this pdf into latex c"
type textarea "x"
type textarea "convert this pdf into latex co"
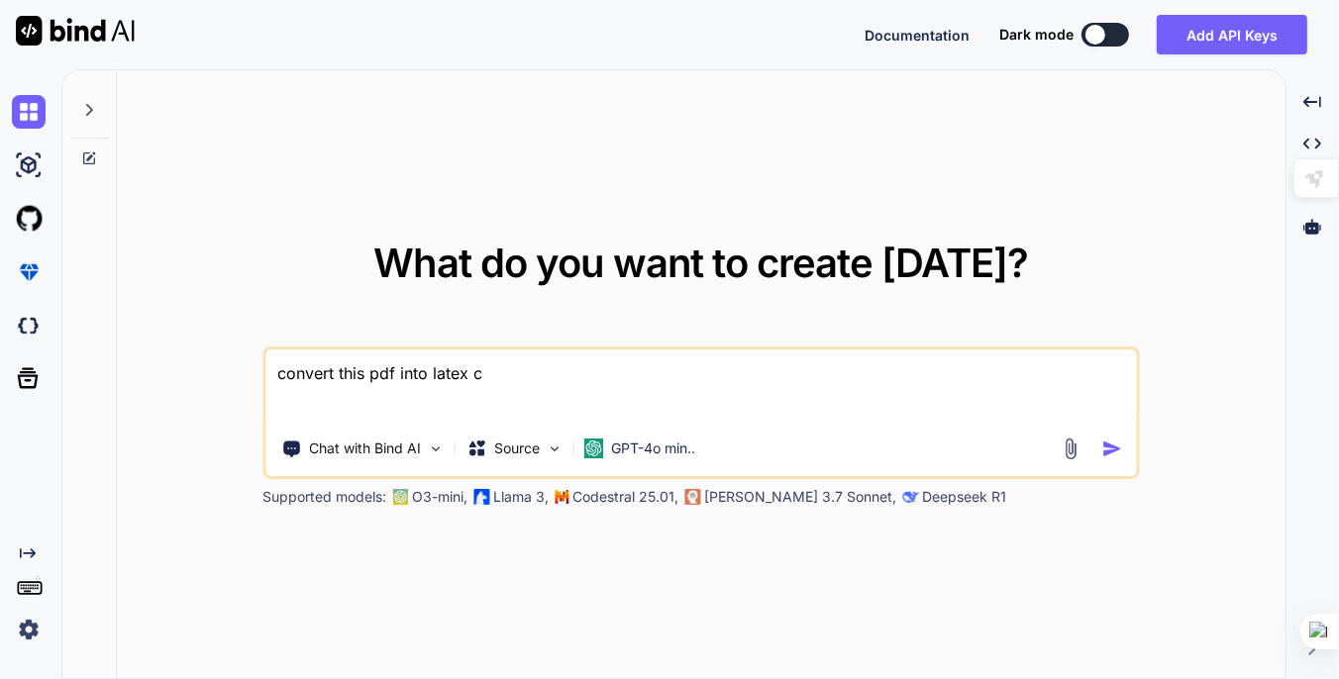
type textarea "x"
type textarea "convert this pdf into latex cod"
type textarea "x"
type textarea "convert this pdf into latex code"
type textarea "x"
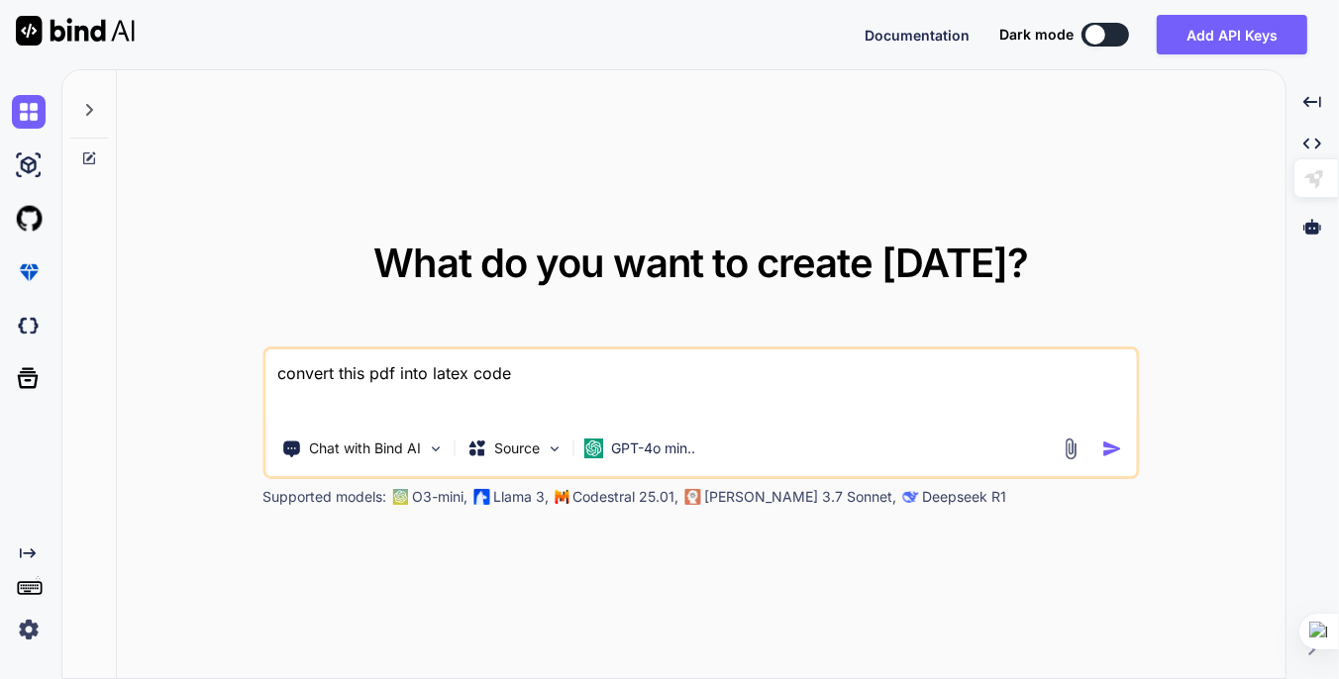
type textarea "convert this pdf into latex code"
type textarea "x"
type textarea "convert this pdf into latex code f"
type textarea "x"
type textarea "convert this pdf into latex code fu"
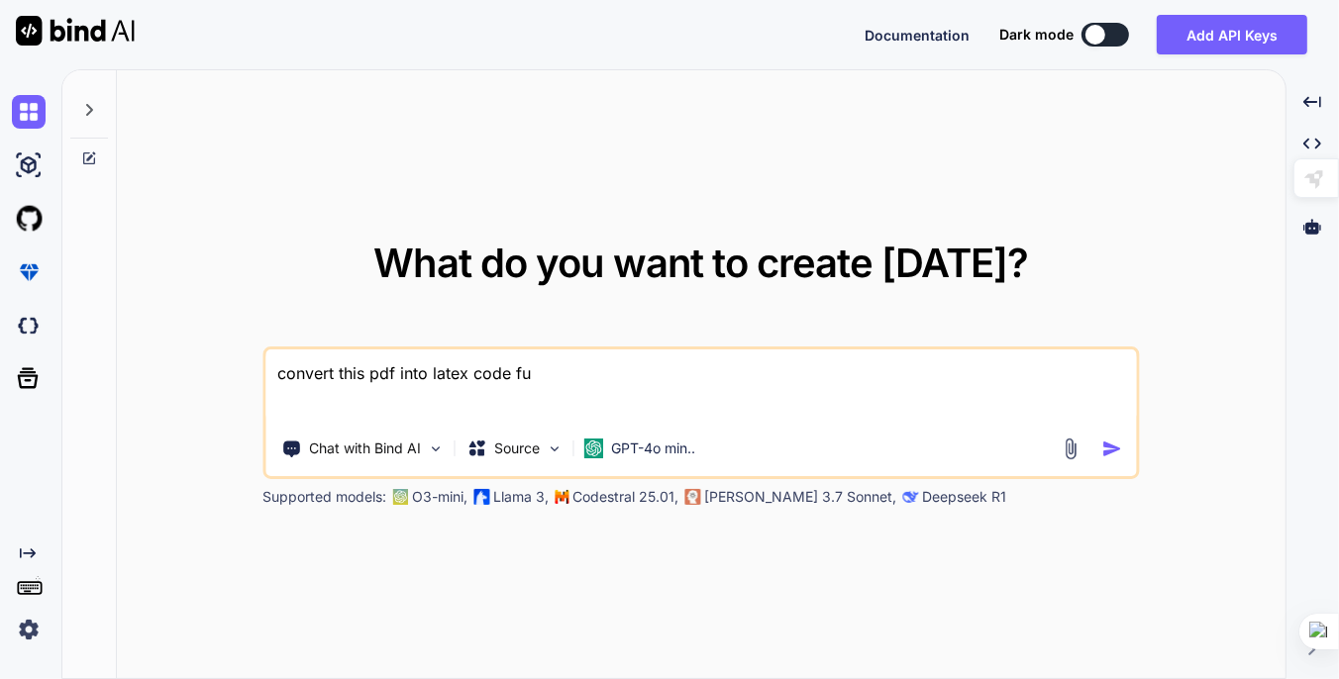
type textarea "x"
type textarea "convert this pdf into latex code ful"
type textarea "x"
type textarea "convert this pdf into latex code full"
type textarea "x"
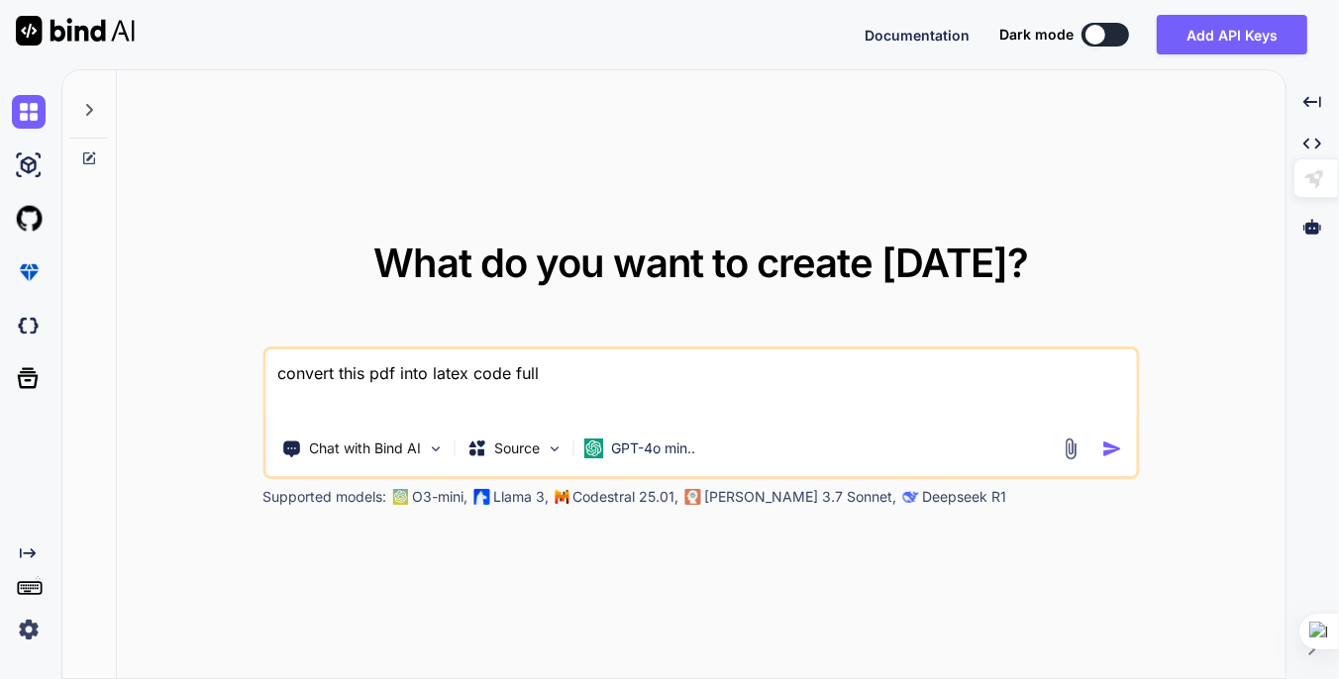
type textarea "convert this pdf into latex code fully"
type textarea "x"
type textarea "convert this pdf into latex code fully"
click at [1112, 448] on img "button" at bounding box center [1111, 449] width 21 height 21
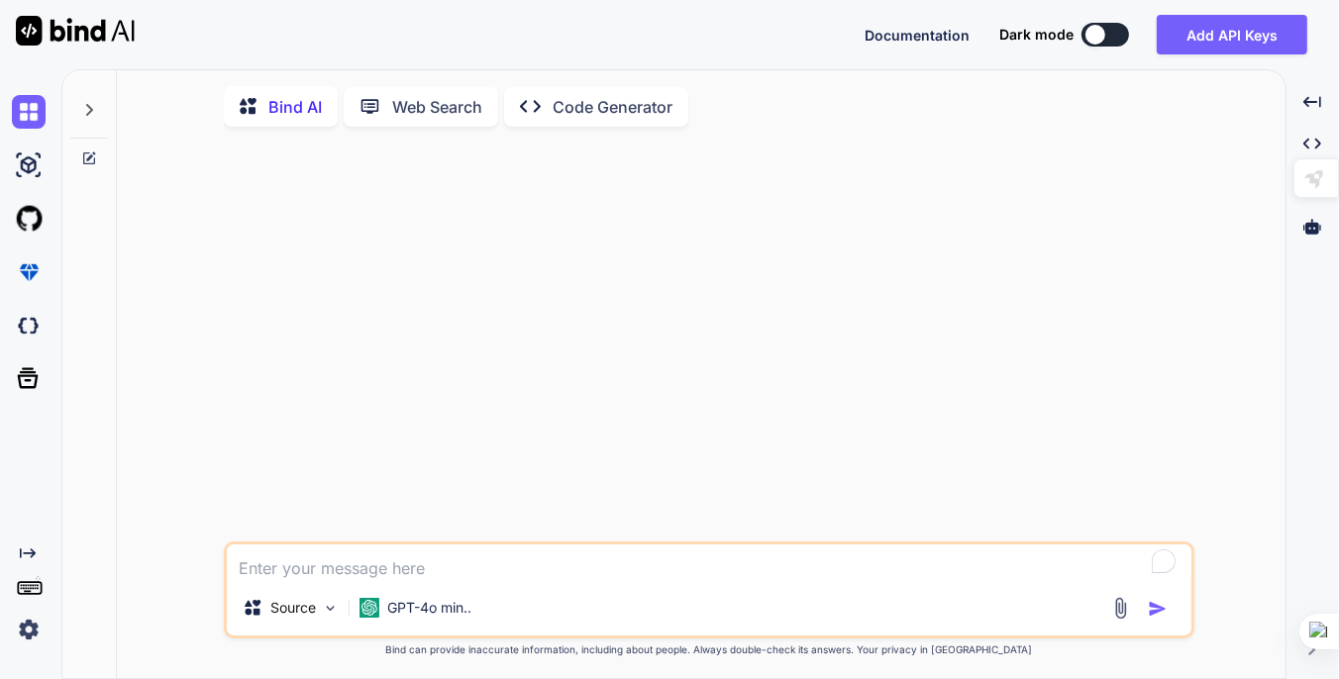
click at [87, 114] on icon at bounding box center [89, 110] width 16 height 16
type textarea "x"
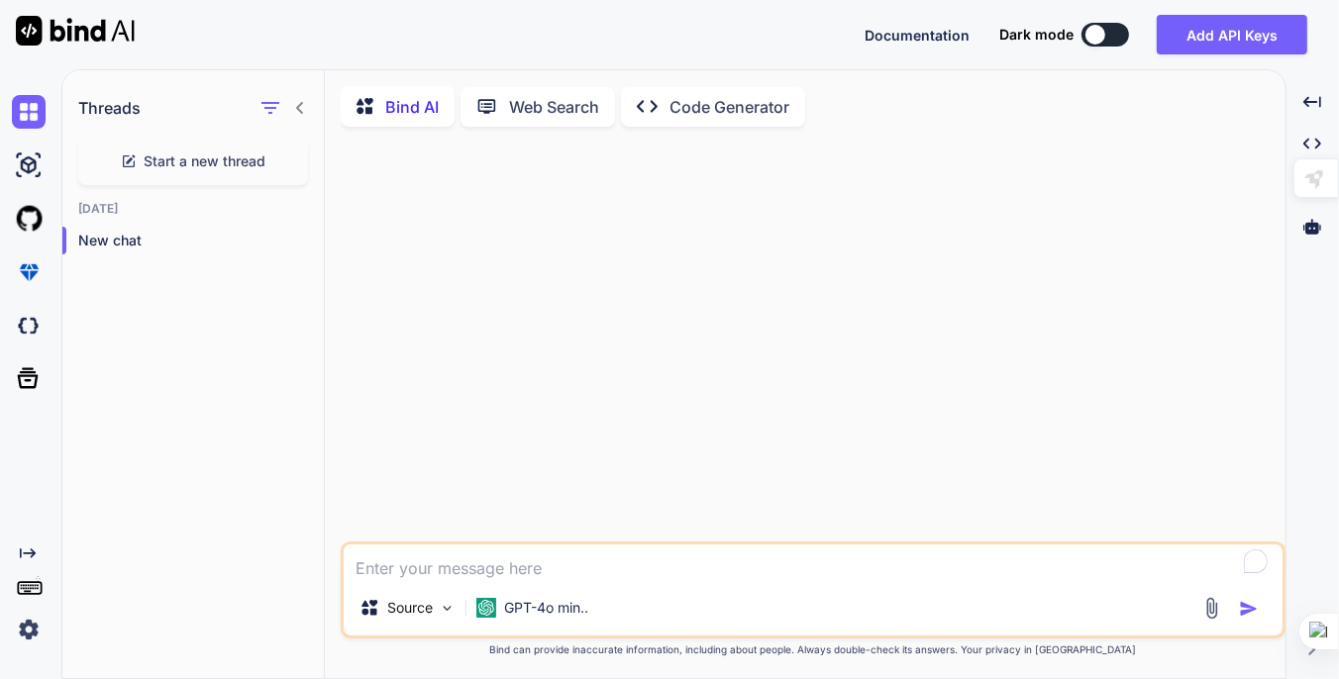
click at [519, 560] on textarea "To enrich screen reader interactions, please activate Accessibility in Grammarl…" at bounding box center [813, 563] width 939 height 36
type textarea "h"
type textarea "x"
type textarea "hi"
type textarea "x"
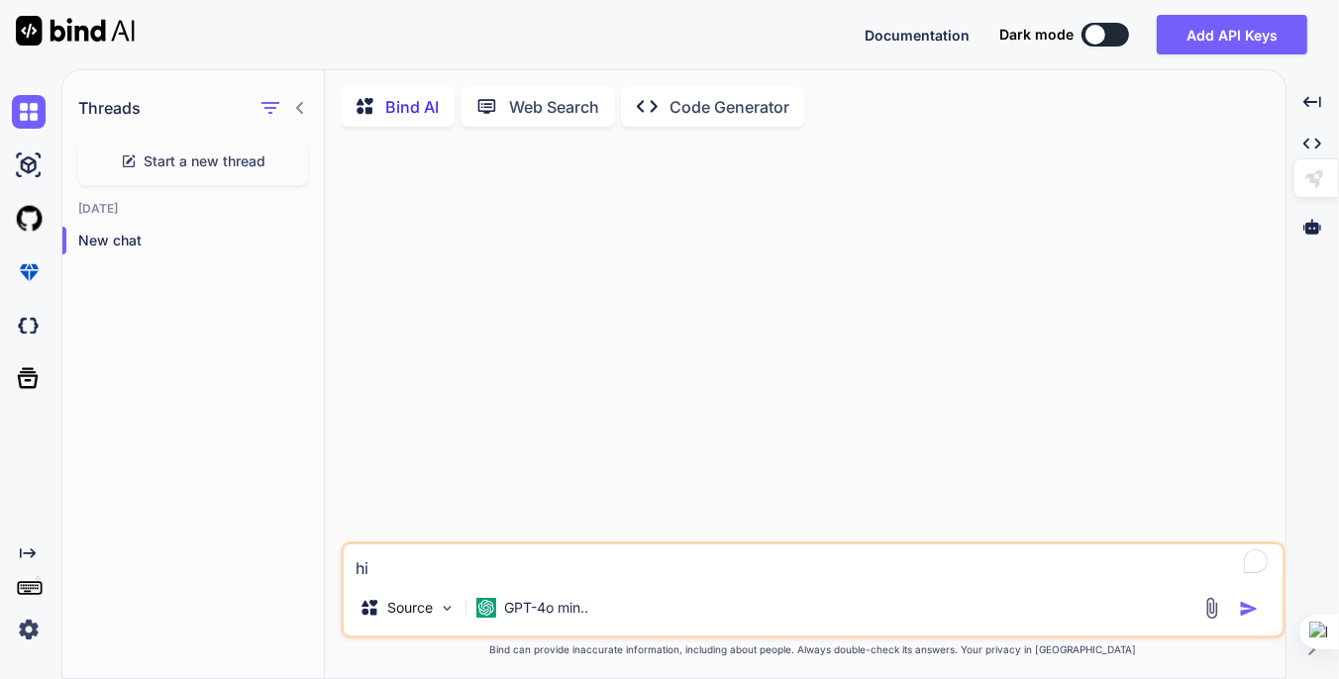
type textarea "hi"
click at [1250, 612] on img "button" at bounding box center [1249, 609] width 20 height 20
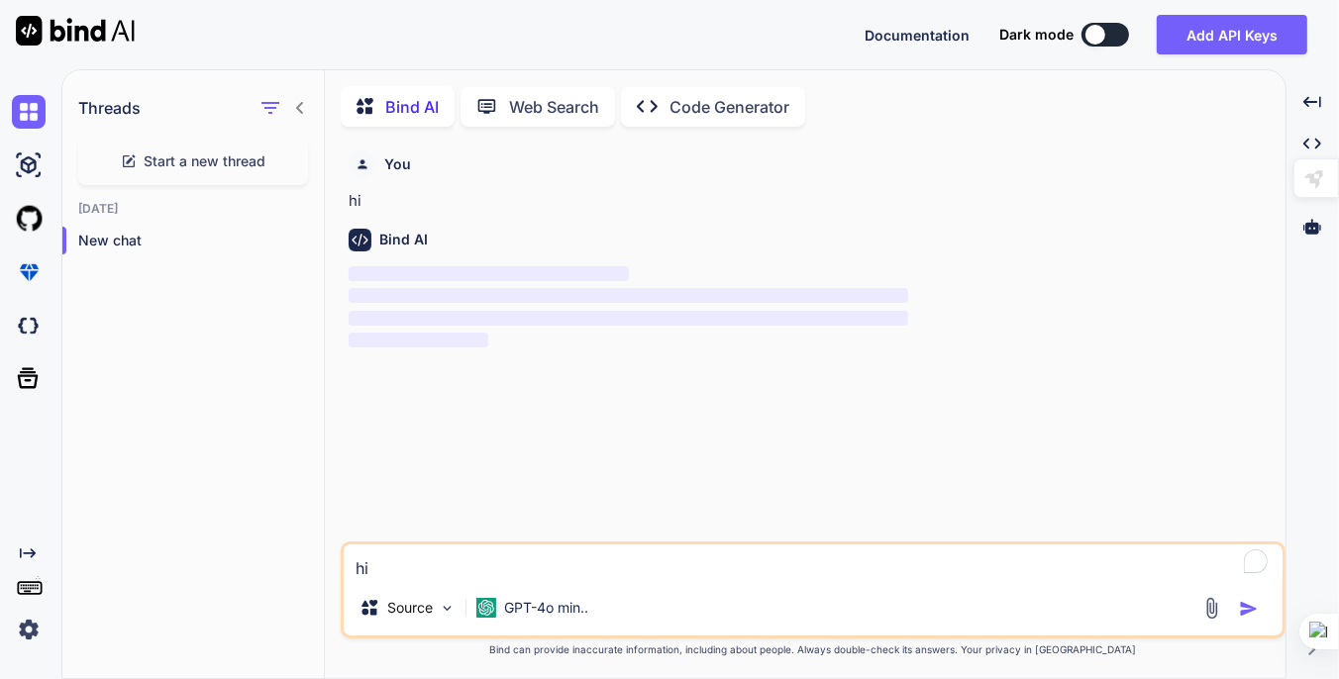
scroll to position [7, 0]
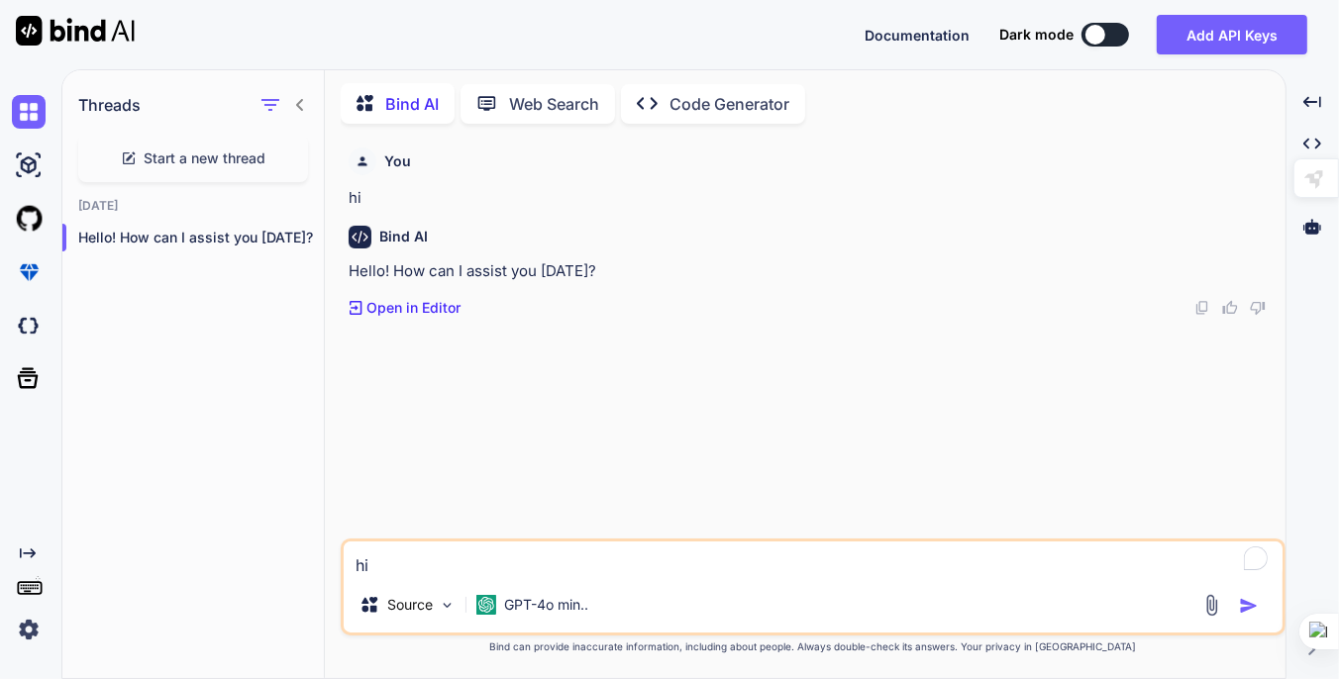
click at [1205, 608] on img at bounding box center [1211, 605] width 23 height 23
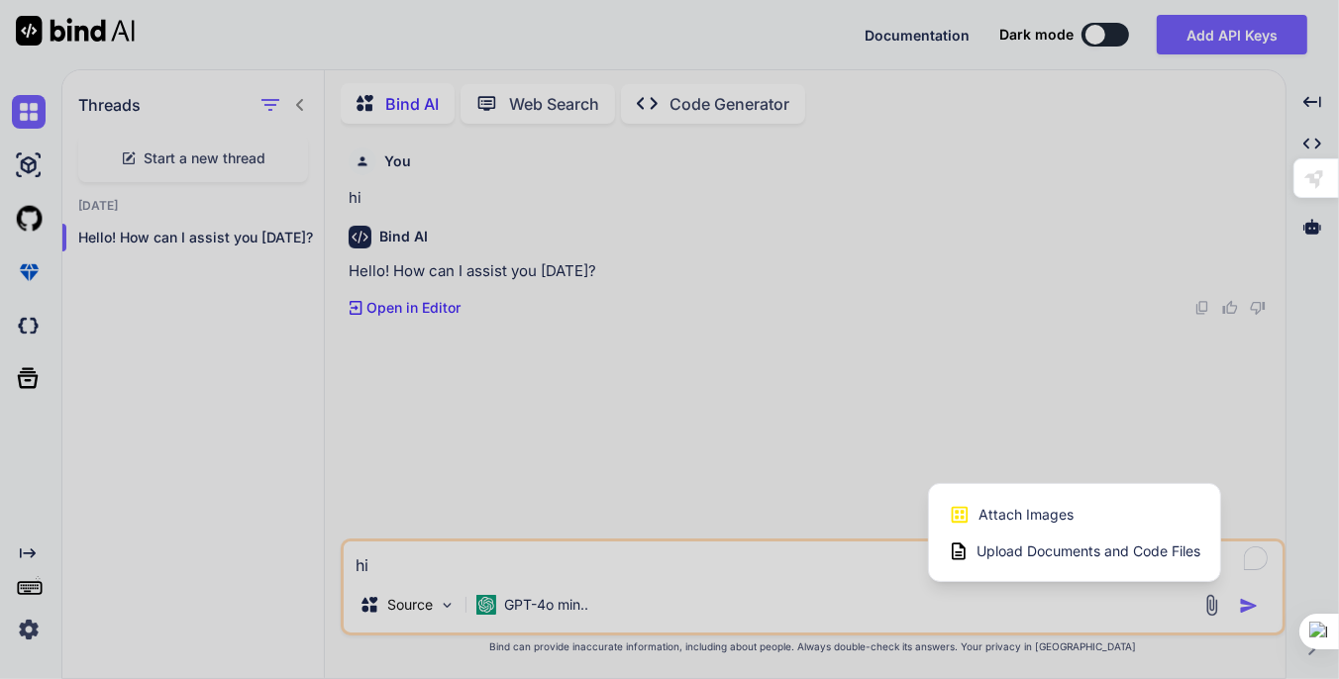
click at [1042, 551] on span "Upload Documents and Code Files" at bounding box center [1088, 552] width 224 height 20
type textarea "x"
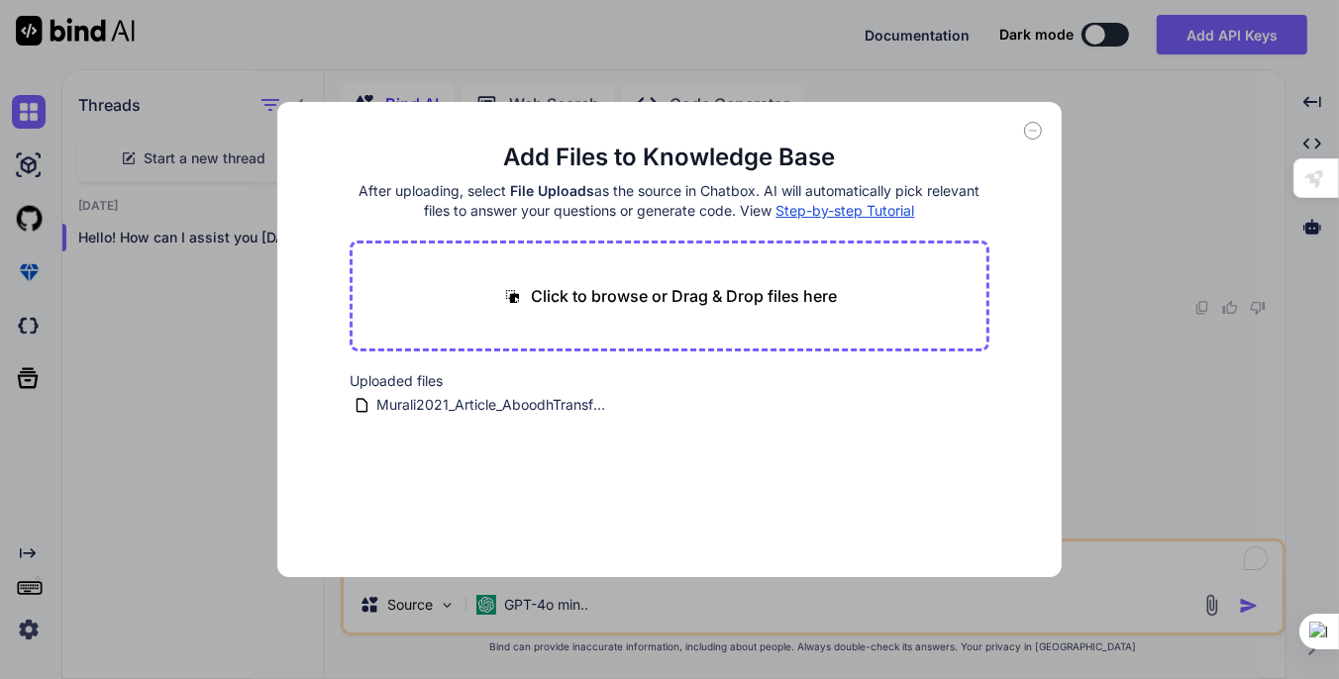
click at [662, 301] on p "Click to browse or Drag & Drop files here" at bounding box center [684, 296] width 306 height 24
click at [416, 404] on span "Murali2021_Article_AboodhTransformAndTheStability.pdf" at bounding box center [491, 405] width 234 height 24
click at [819, 209] on span "Step-by-step Tutorial" at bounding box center [845, 210] width 139 height 17
click at [1026, 128] on icon at bounding box center [1033, 131] width 18 height 18
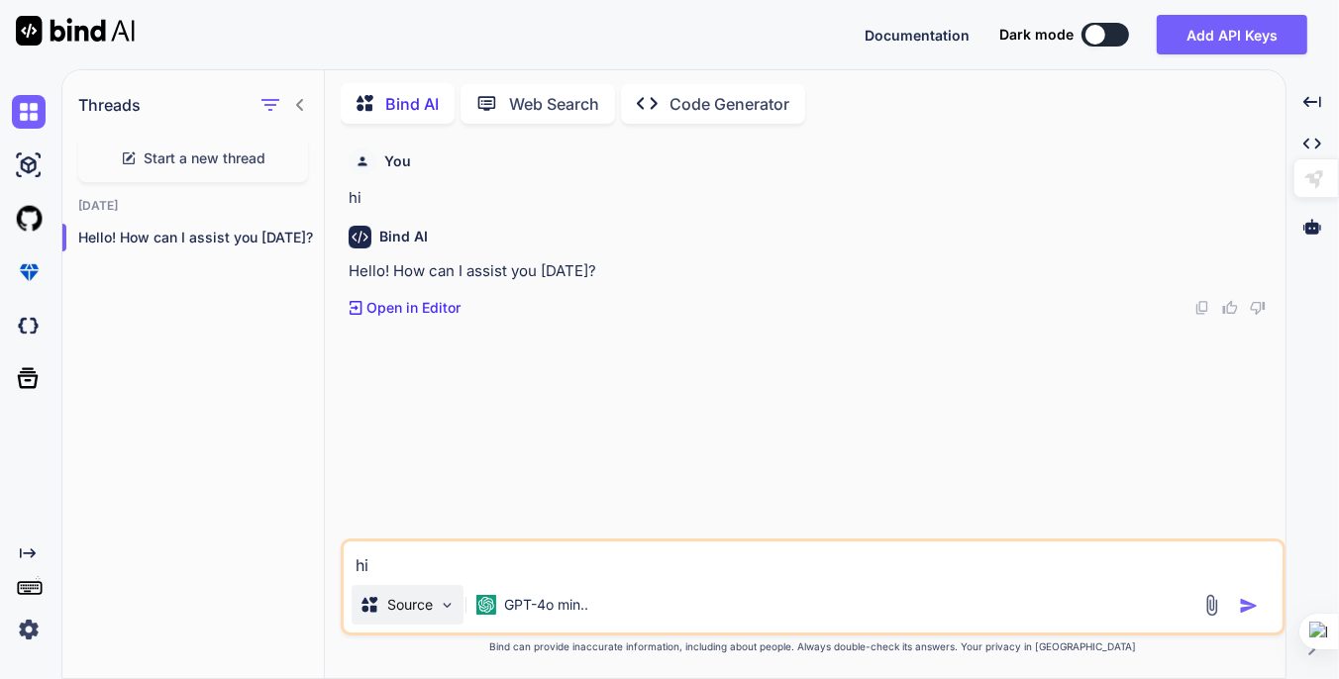
click at [448, 603] on img at bounding box center [447, 605] width 17 height 17
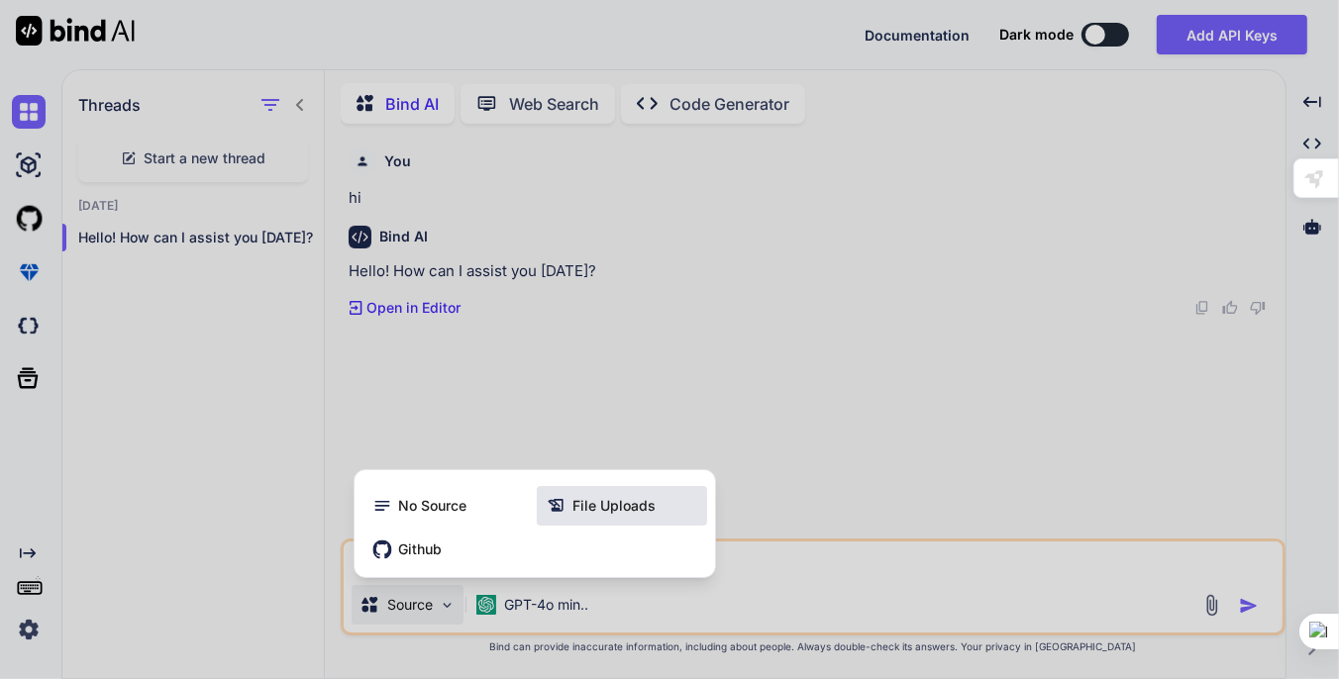
click at [586, 500] on span "File Uploads" at bounding box center [613, 506] width 83 height 20
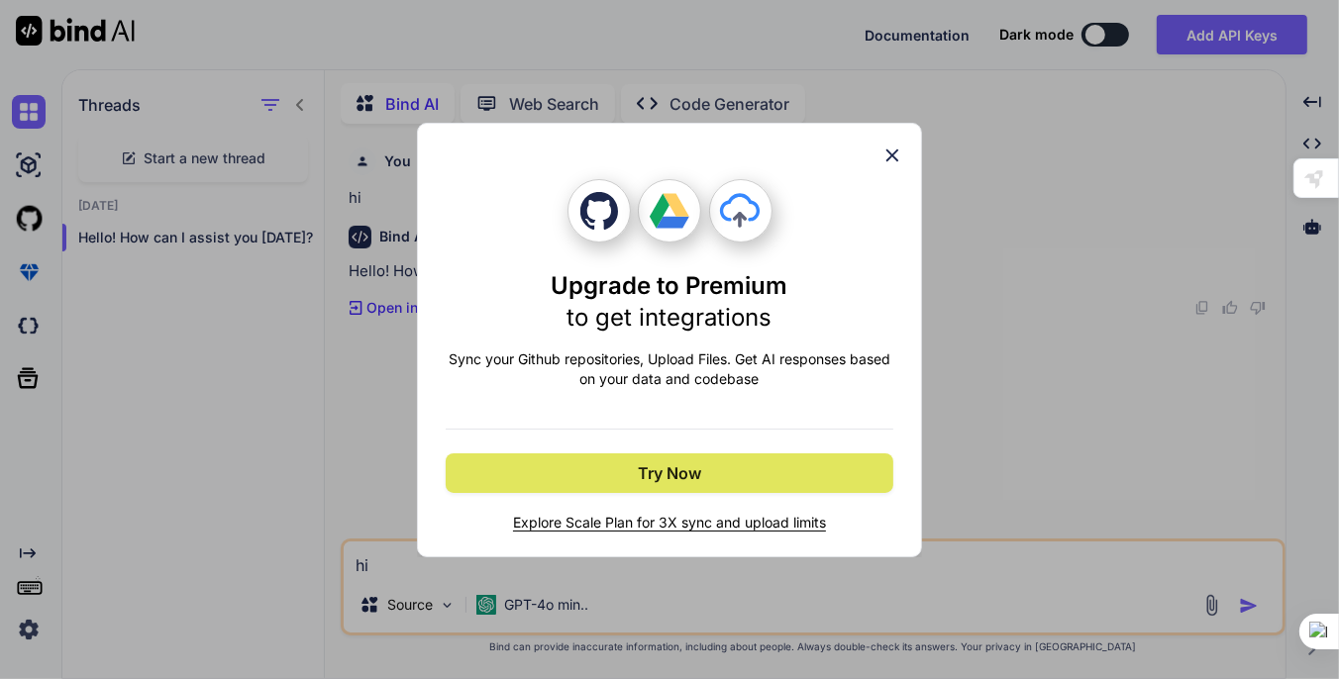
click at [778, 457] on button "Try Now" at bounding box center [670, 473] width 448 height 40
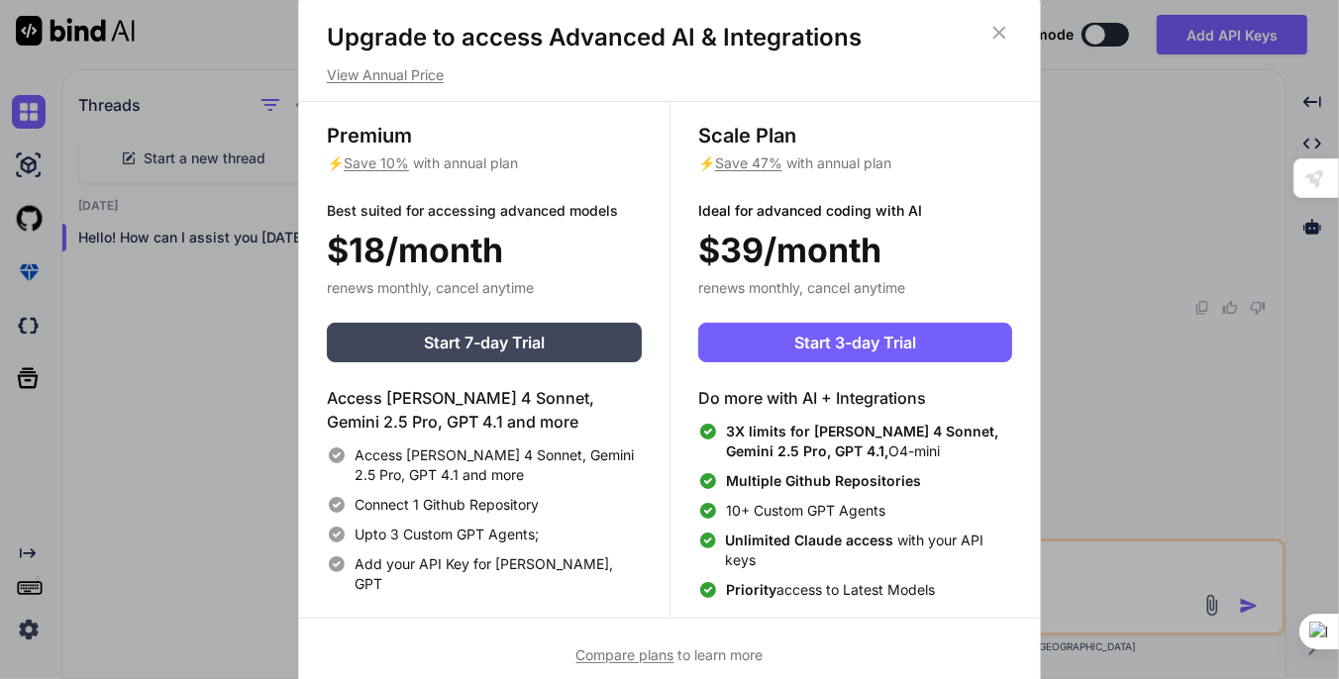
click at [1006, 27] on icon at bounding box center [999, 33] width 22 height 22
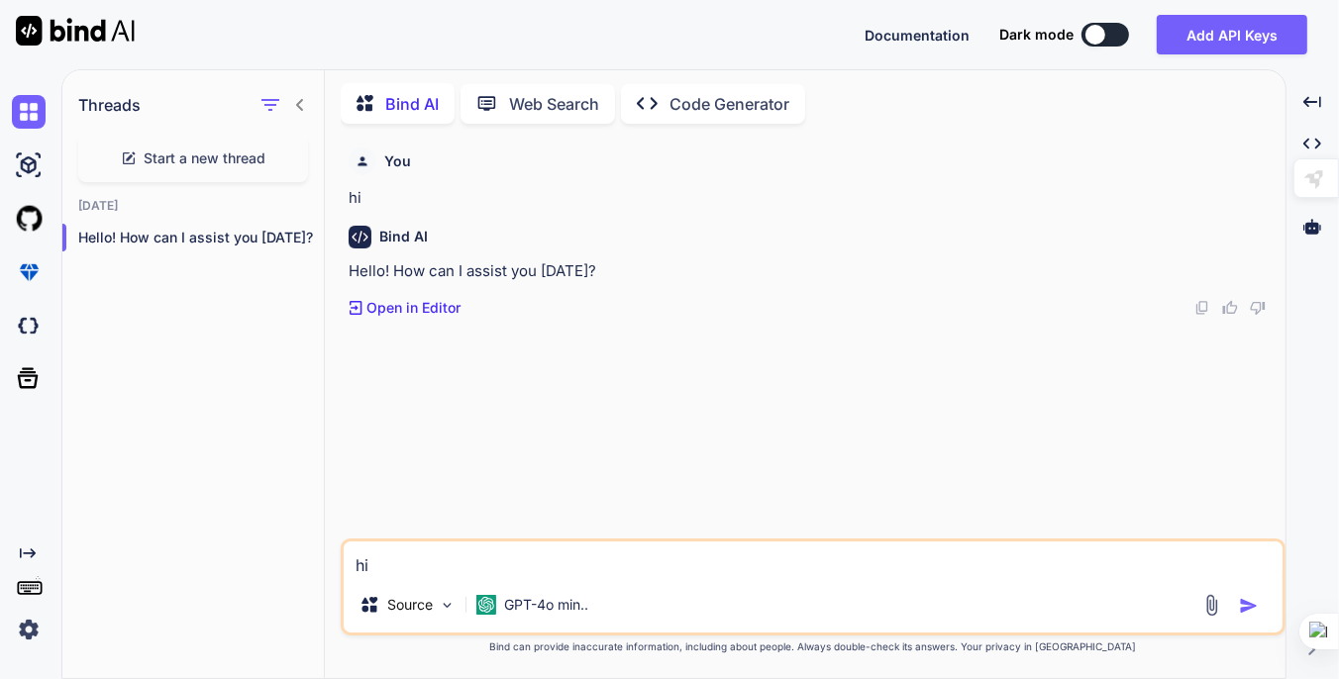
click at [427, 313] on p "Open in Editor" at bounding box center [413, 308] width 94 height 20
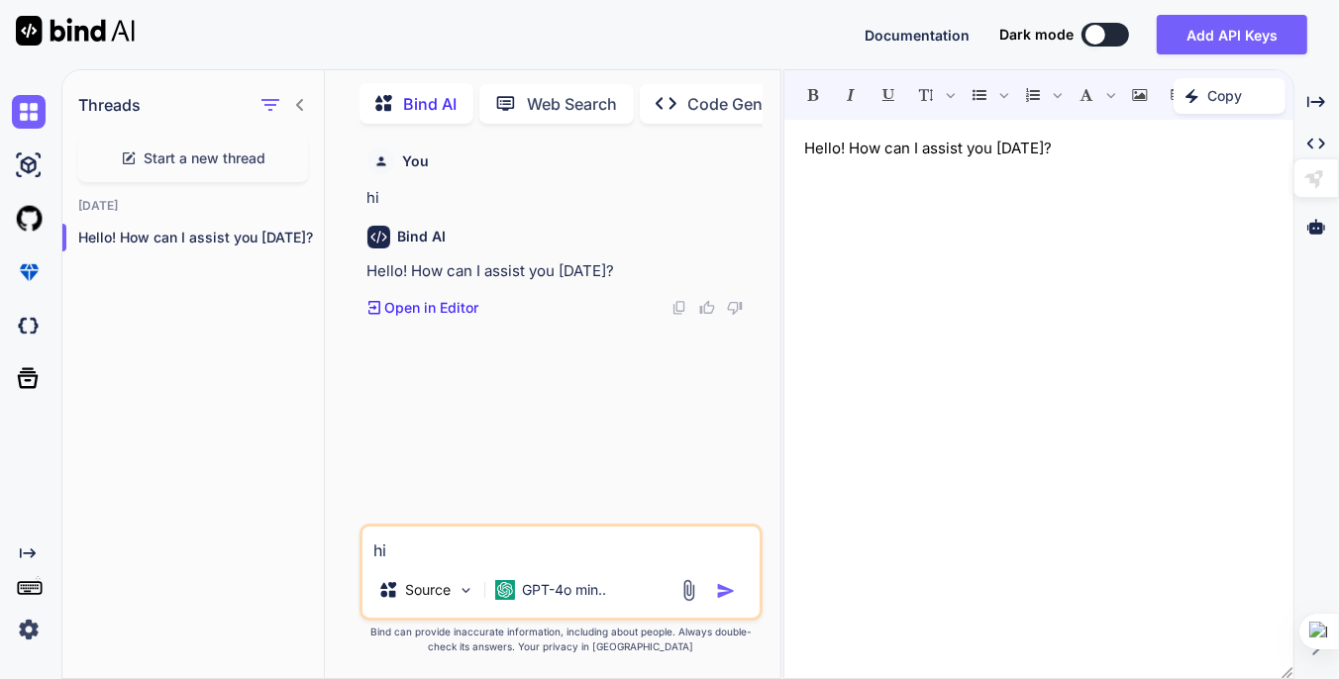
click at [427, 313] on p "Open in Editor" at bounding box center [431, 308] width 94 height 20
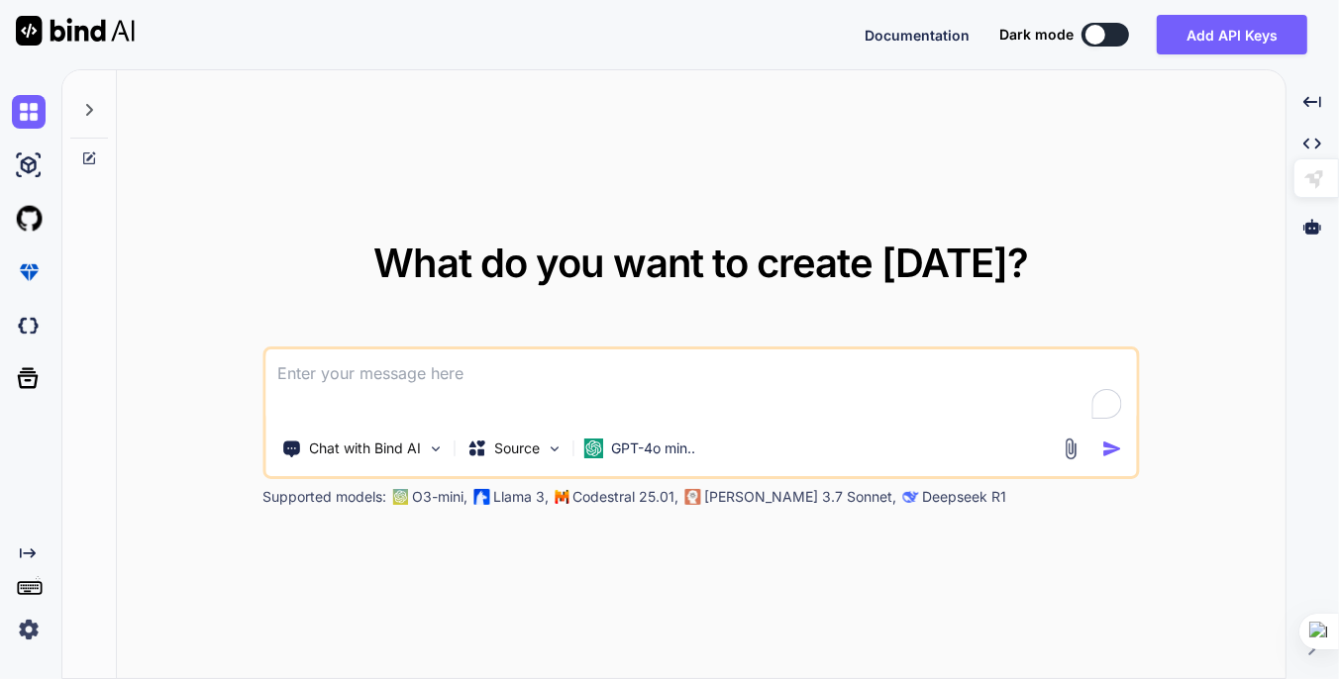
type textarea "x"
